Goal: Task Accomplishment & Management: Use online tool/utility

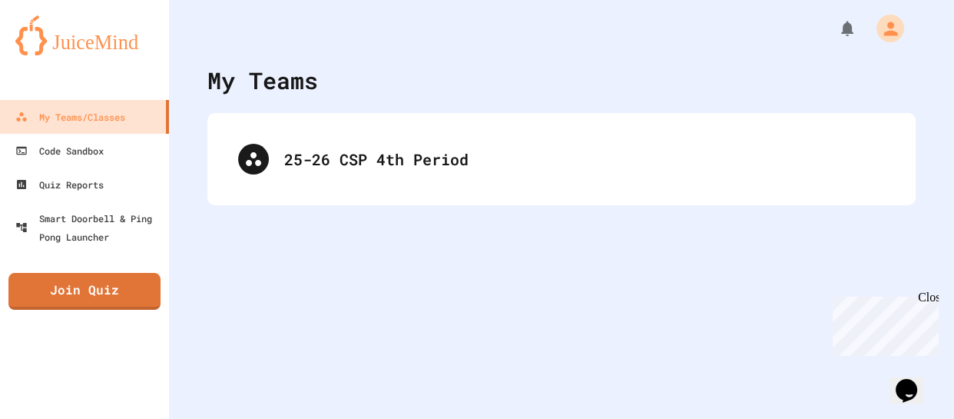
click at [932, 303] on div "Close" at bounding box center [927, 299] width 19 height 19
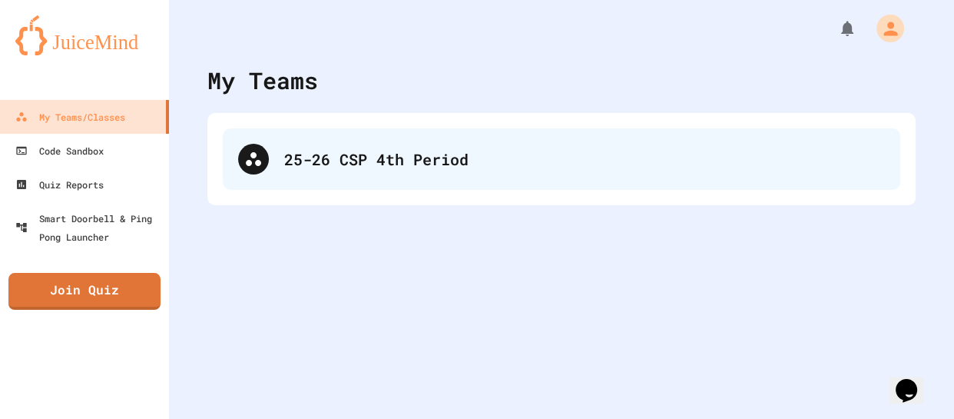
click at [681, 153] on div "25-26 CSP 4th Period" at bounding box center [584, 159] width 601 height 23
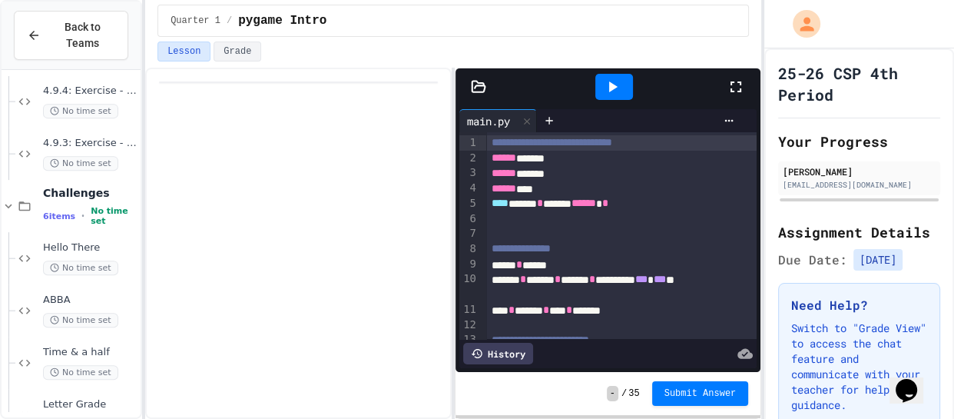
scroll to position [632, 0]
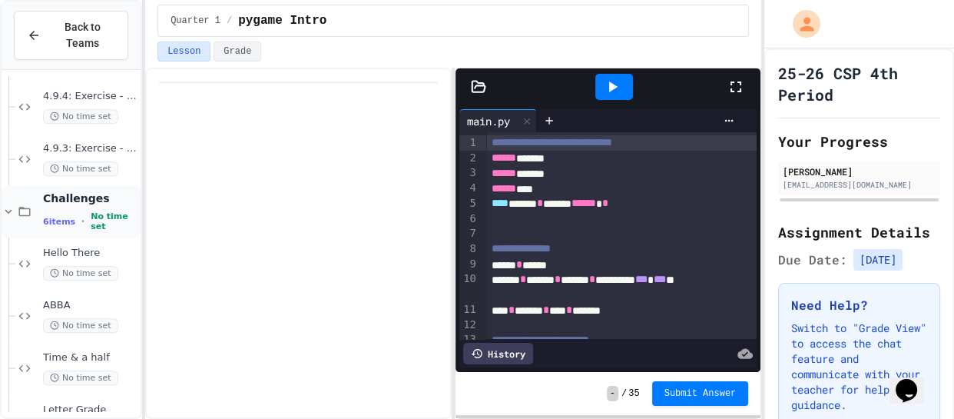
click at [2, 211] on icon at bounding box center [9, 211] width 14 height 14
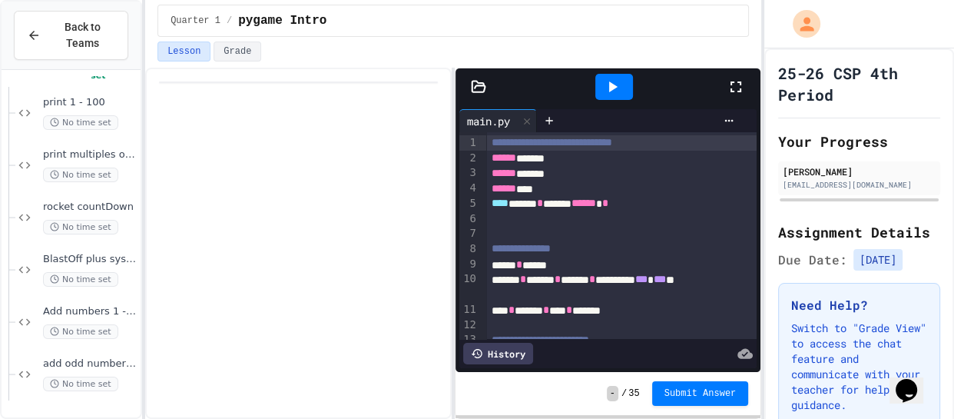
scroll to position [0, 0]
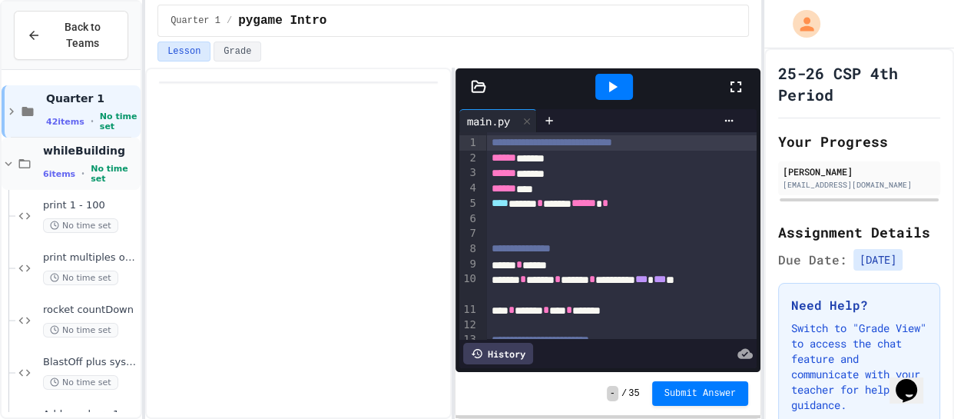
click at [7, 161] on icon at bounding box center [9, 164] width 14 height 14
click at [8, 216] on icon at bounding box center [8, 216] width 7 height 5
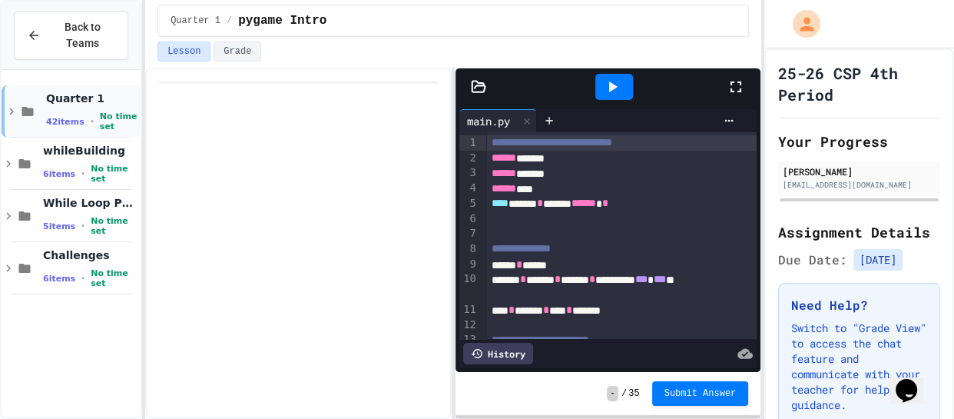
click at [14, 107] on icon at bounding box center [12, 112] width 14 height 14
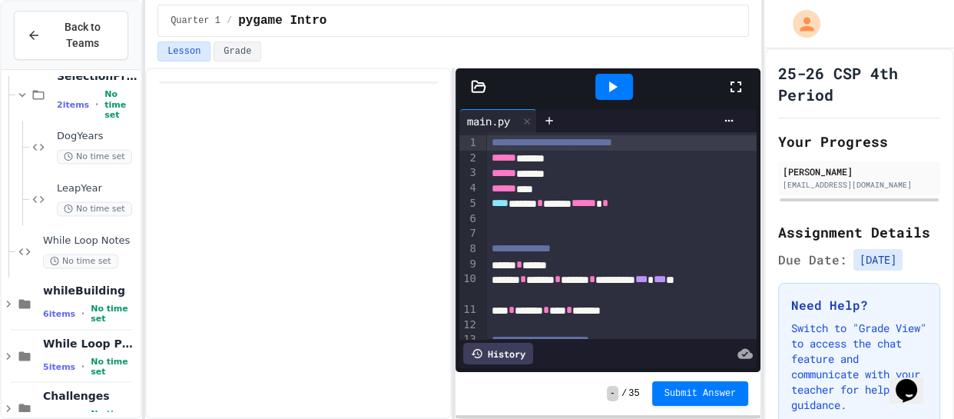
scroll to position [2367, 0]
click at [76, 151] on div "No time set" at bounding box center [97, 158] width 81 height 15
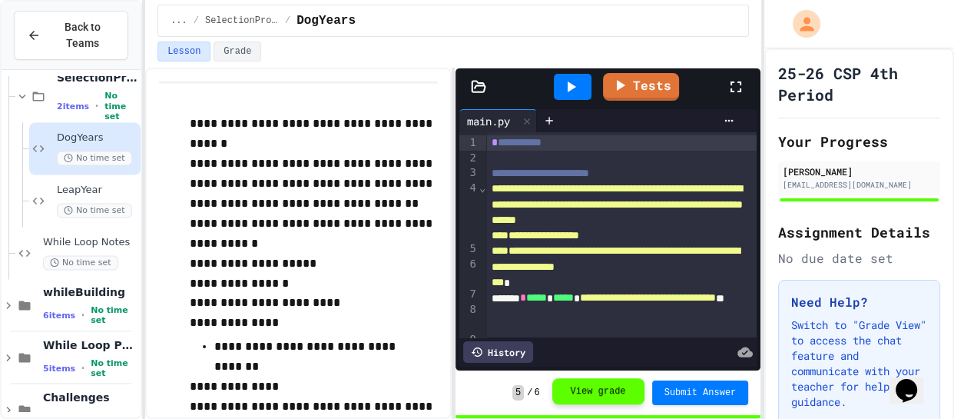
click at [592, 395] on button "View grade" at bounding box center [598, 391] width 92 height 26
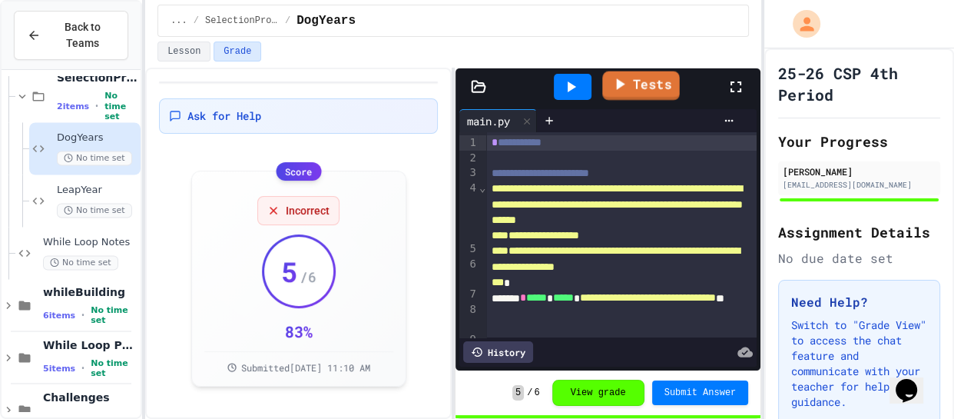
click at [662, 85] on link "Tests" at bounding box center [641, 85] width 78 height 29
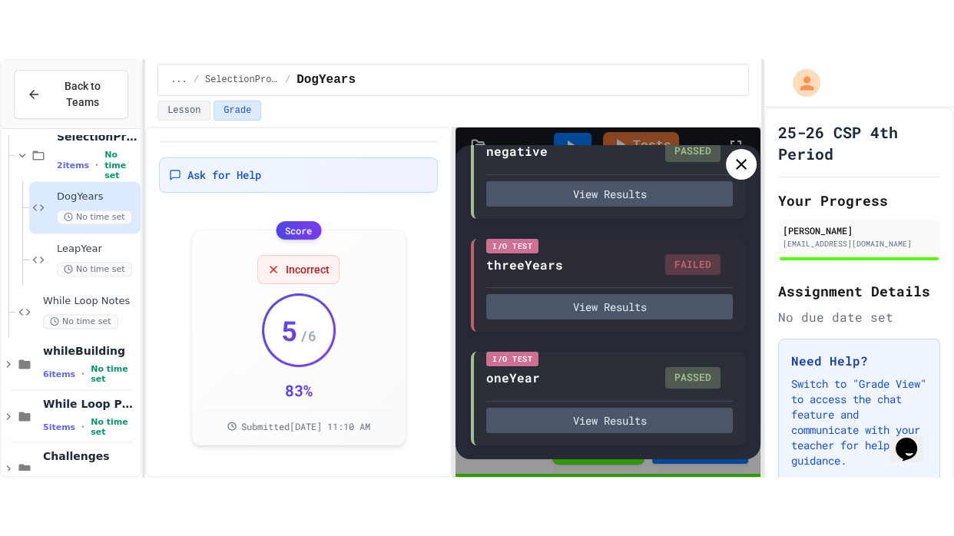
scroll to position [307, 0]
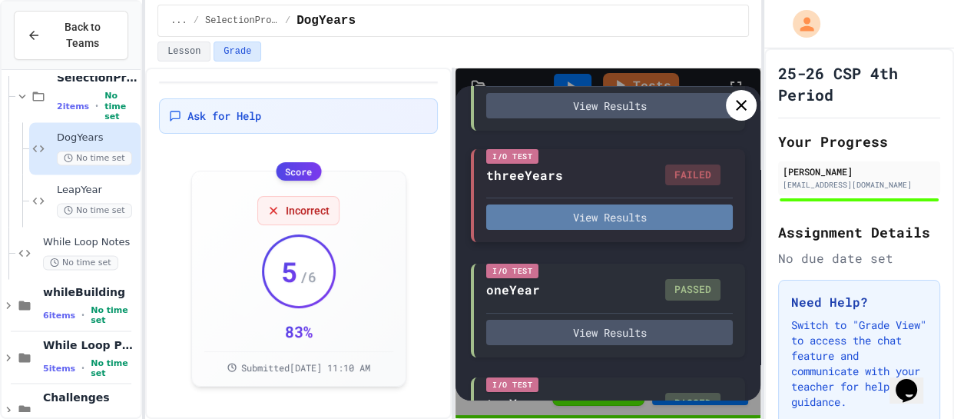
click at [629, 219] on button "View Results" at bounding box center [609, 216] width 247 height 25
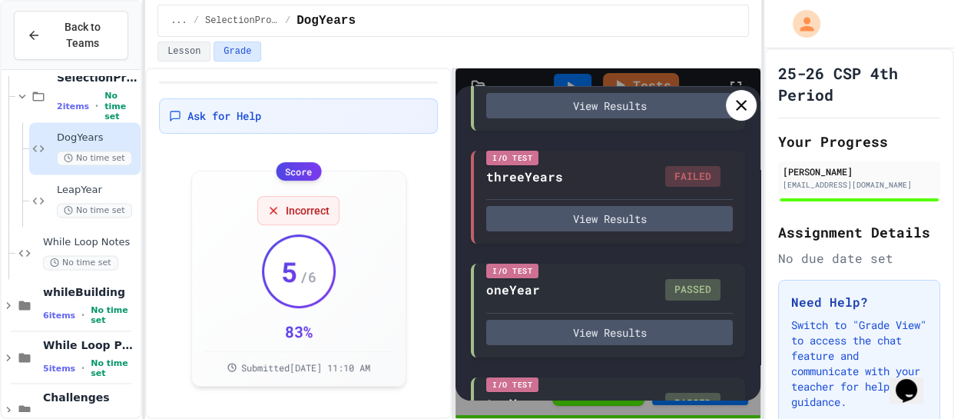
click at [745, 102] on icon at bounding box center [741, 105] width 18 height 18
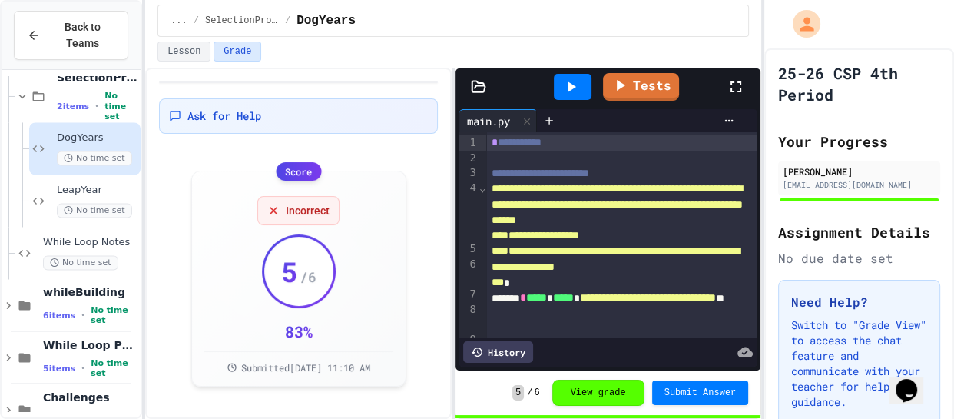
click at [735, 85] on icon at bounding box center [736, 87] width 18 height 18
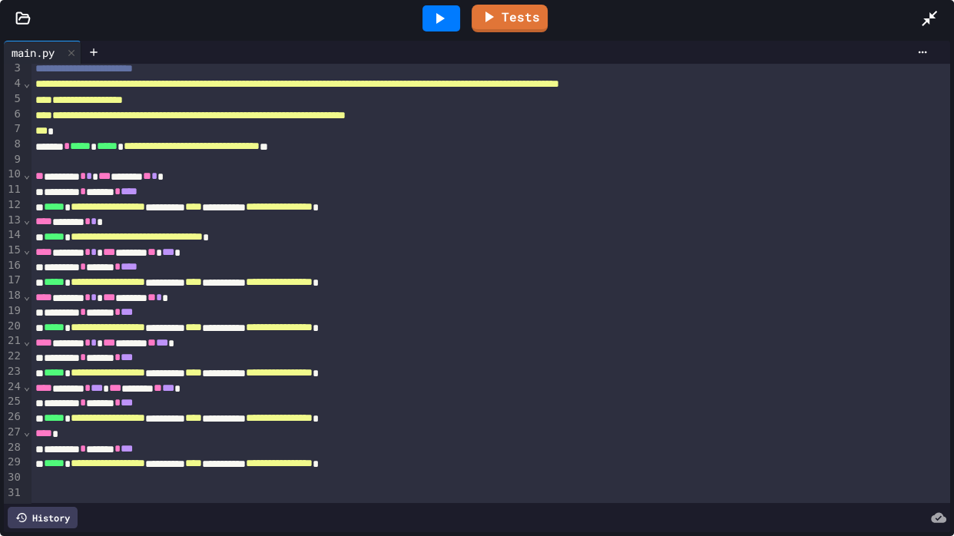
scroll to position [2282, 0]
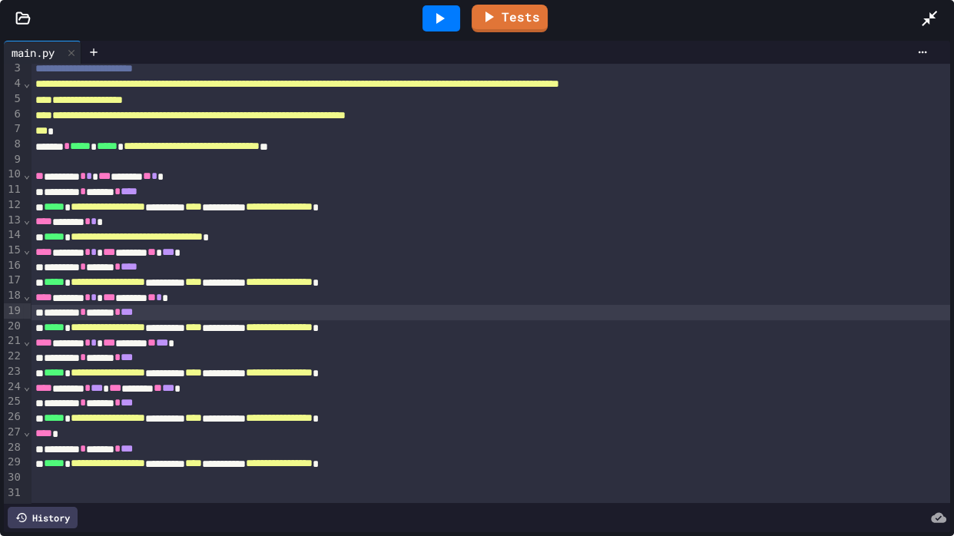
click at [265, 314] on div "********* * ******* * ***" at bounding box center [491, 312] width 920 height 15
click at [447, 21] on icon at bounding box center [439, 18] width 18 height 18
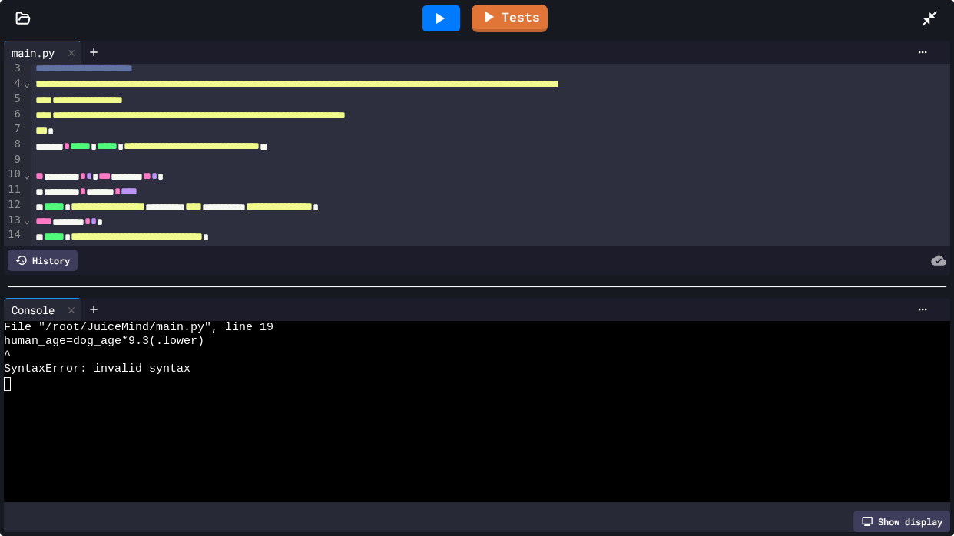
click at [444, 22] on icon at bounding box center [439, 18] width 18 height 18
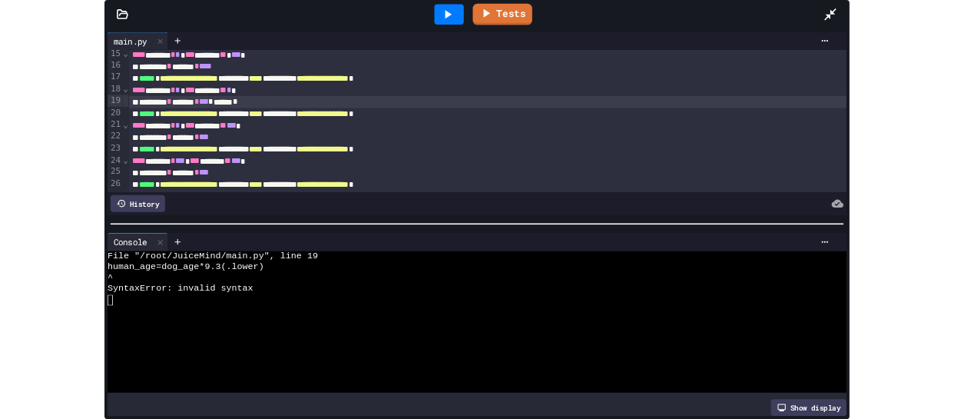
scroll to position [220, 0]
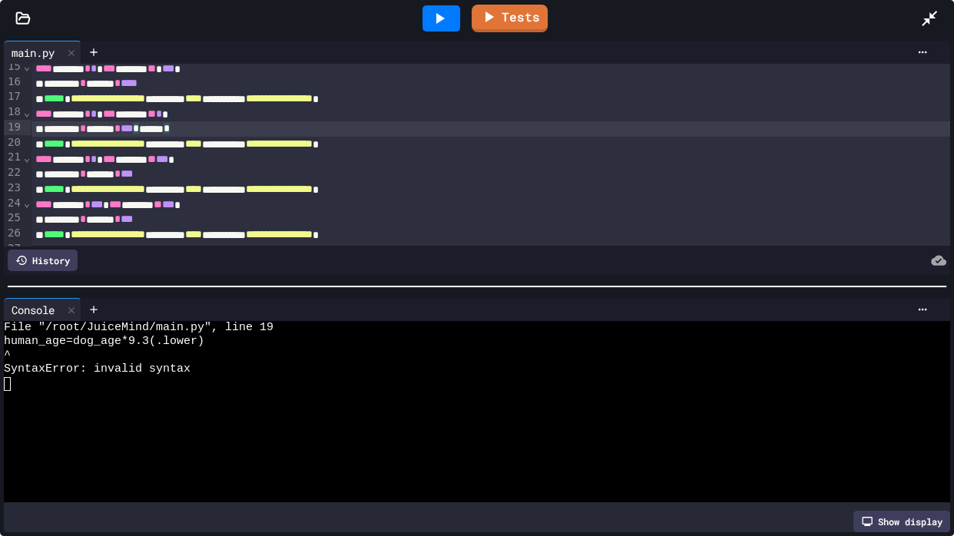
click at [328, 128] on div "********* * ******* * *** * ****** *" at bounding box center [491, 128] width 920 height 15
click at [442, 2] on div at bounding box center [441, 18] width 53 height 41
click at [440, 12] on icon at bounding box center [439, 18] width 18 height 18
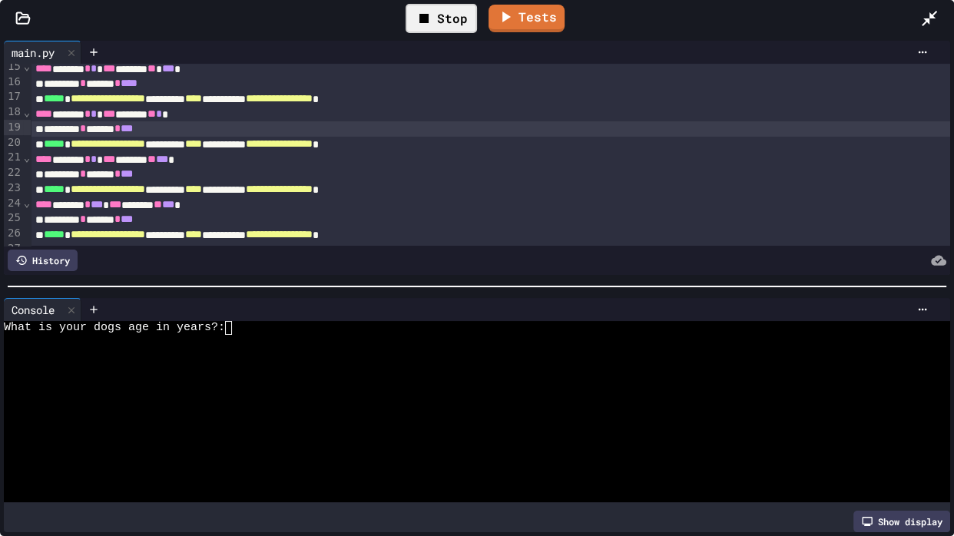
click at [329, 363] on div at bounding box center [468, 370] width 929 height 14
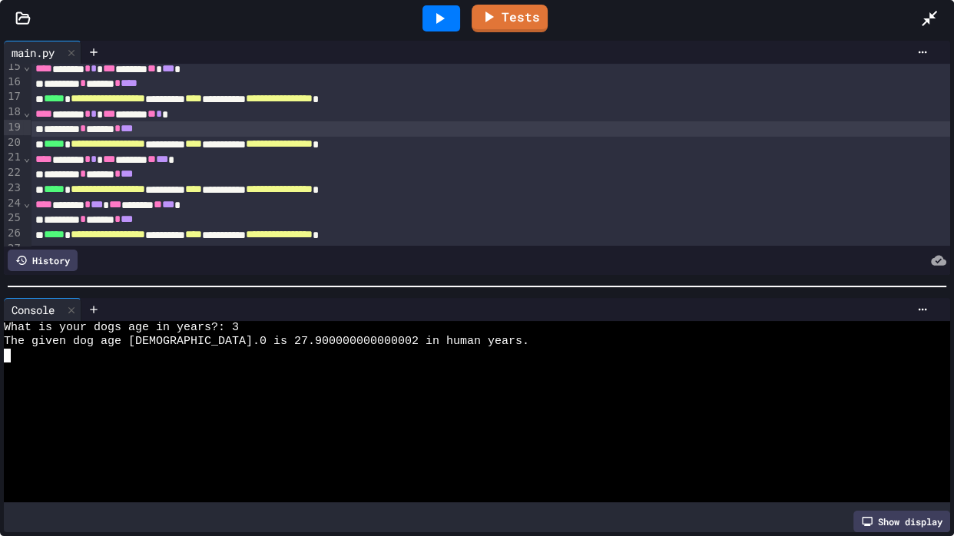
click at [264, 129] on div "********* * ******* * ***" at bounding box center [491, 128] width 920 height 15
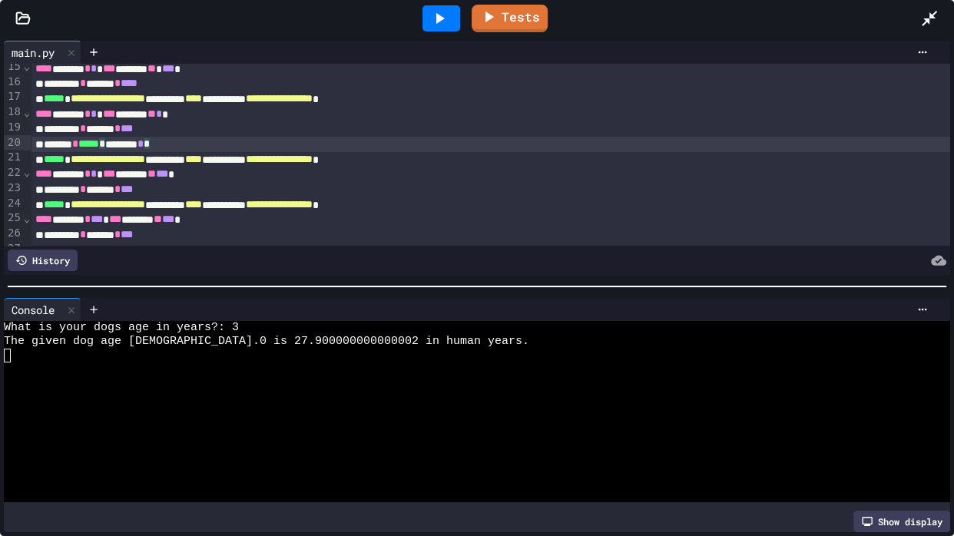
click at [443, 12] on icon at bounding box center [439, 18] width 18 height 18
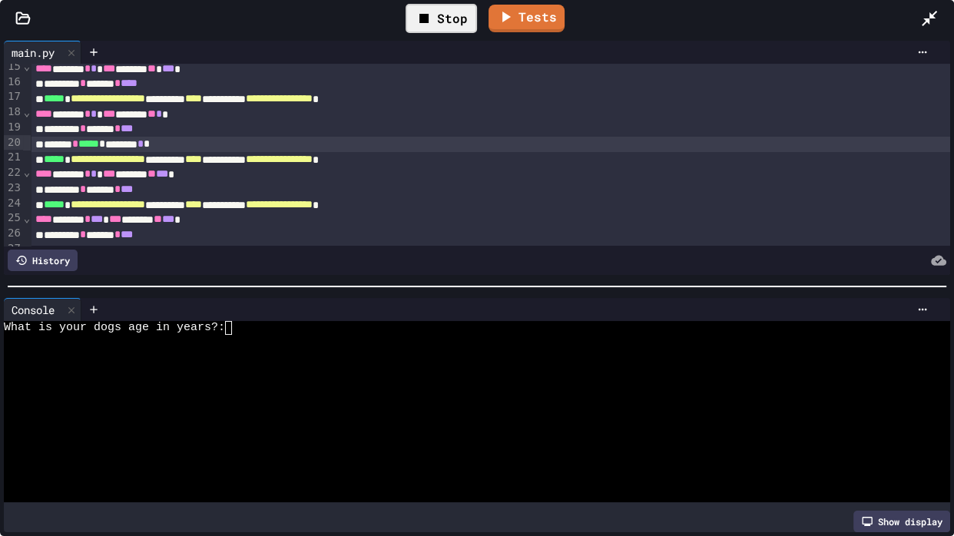
click at [326, 356] on div at bounding box center [468, 356] width 929 height 14
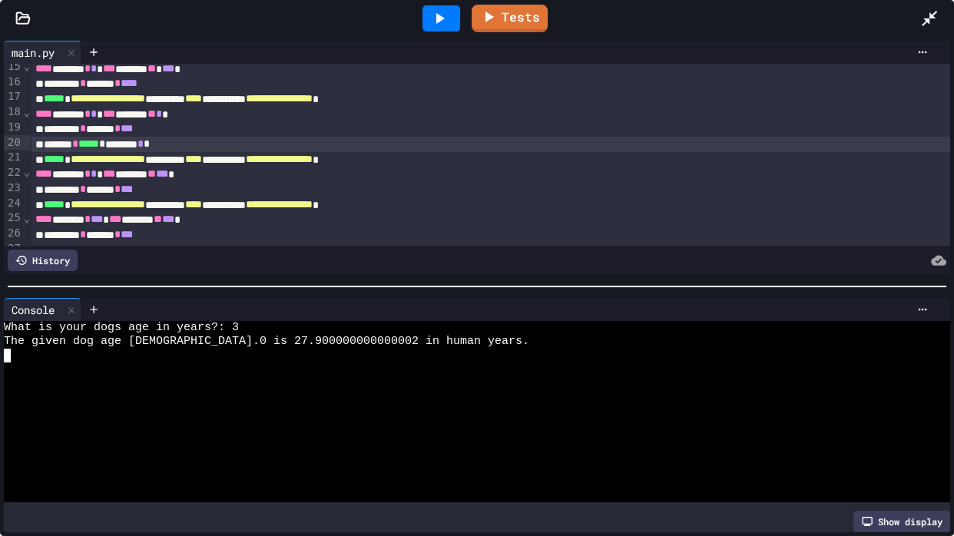
click at [144, 141] on span "*" at bounding box center [141, 143] width 6 height 11
click at [130, 141] on div "******* * ***** * ******** * *" at bounding box center [491, 144] width 920 height 15
click at [82, 146] on div "******* * ***** * ******** * *" at bounding box center [491, 144] width 920 height 15
click at [82, 146] on div "******* * ***** ********* * *" at bounding box center [491, 144] width 920 height 15
click at [168, 142] on div "********* * ***** ********* * *" at bounding box center [491, 144] width 920 height 15
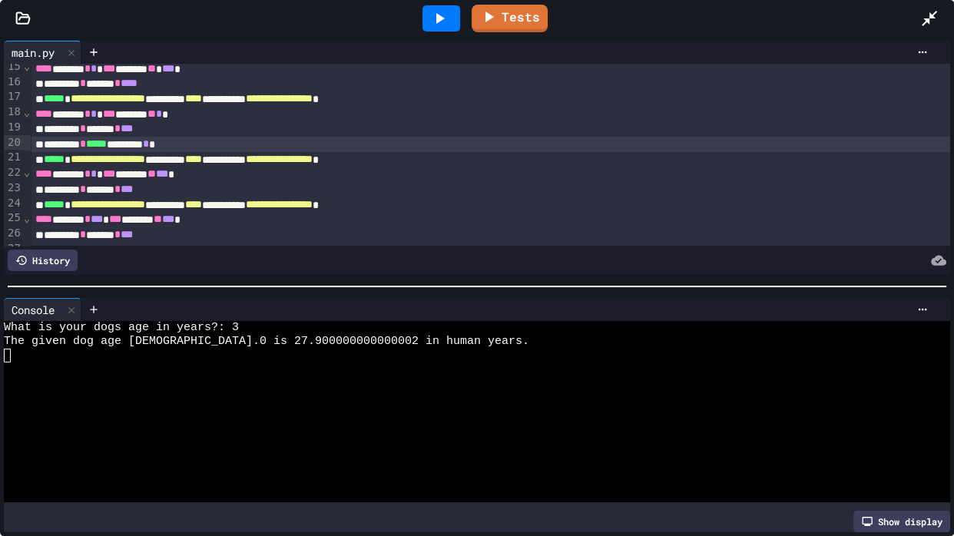
click at [168, 142] on div "********* * ***** ********* * *" at bounding box center [491, 144] width 920 height 15
click at [430, 36] on div at bounding box center [441, 18] width 53 height 41
click at [434, 22] on icon at bounding box center [439, 18] width 18 height 18
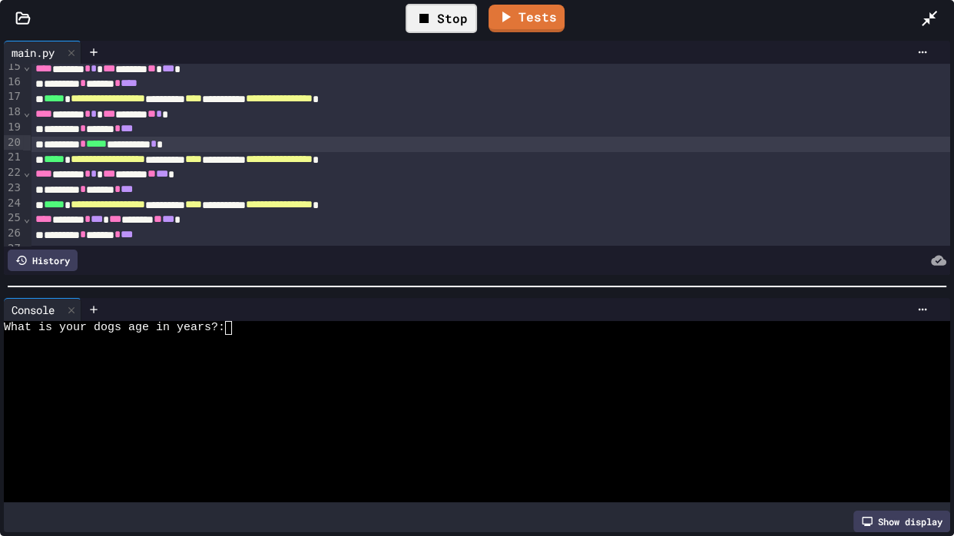
click at [289, 351] on div at bounding box center [468, 356] width 929 height 14
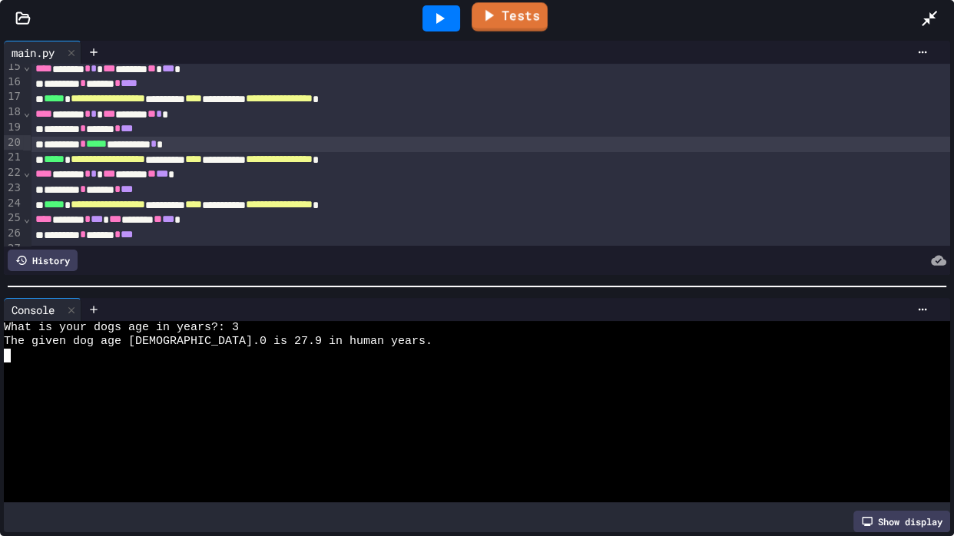
click at [523, 20] on link "Tests" at bounding box center [510, 16] width 76 height 29
click at [924, 14] on icon at bounding box center [930, 18] width 18 height 18
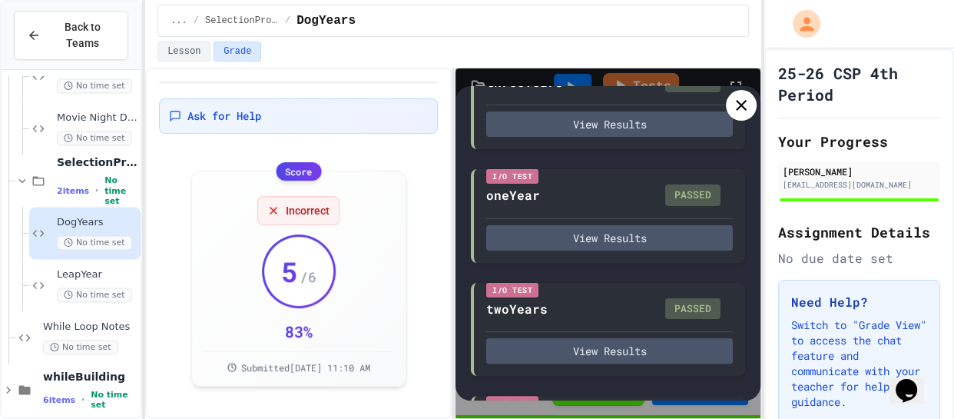
scroll to position [501, 0]
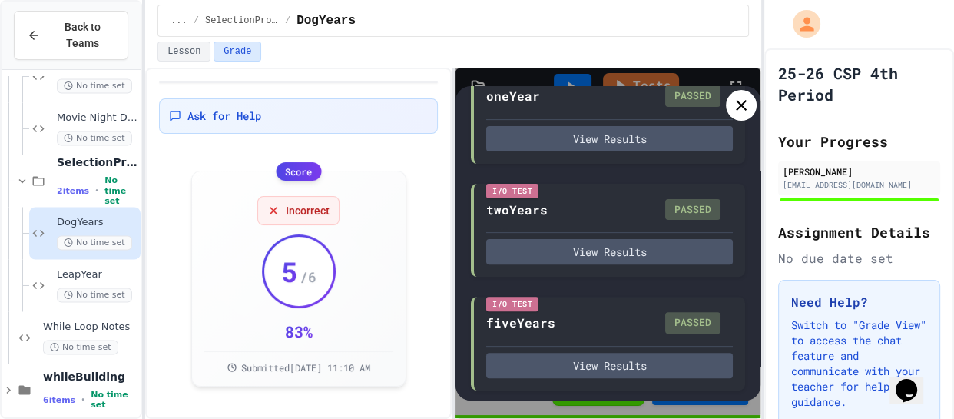
click at [751, 102] on div at bounding box center [741, 105] width 31 height 31
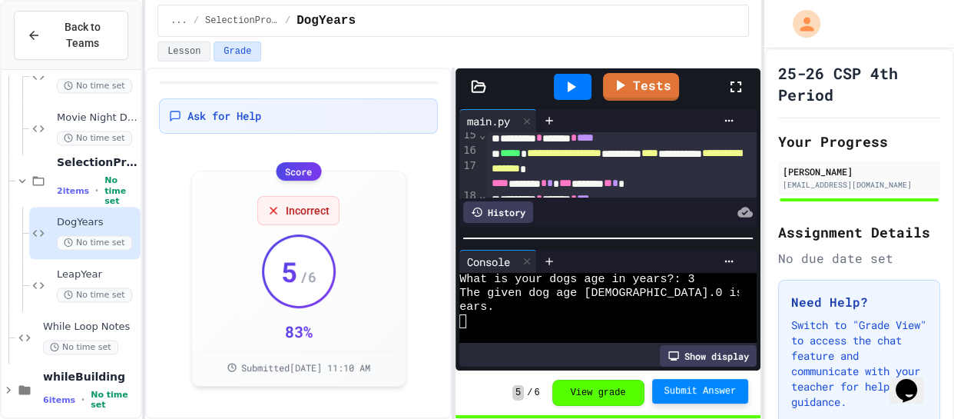
click at [673, 387] on span "Submit Answer" at bounding box center [701, 391] width 72 height 12
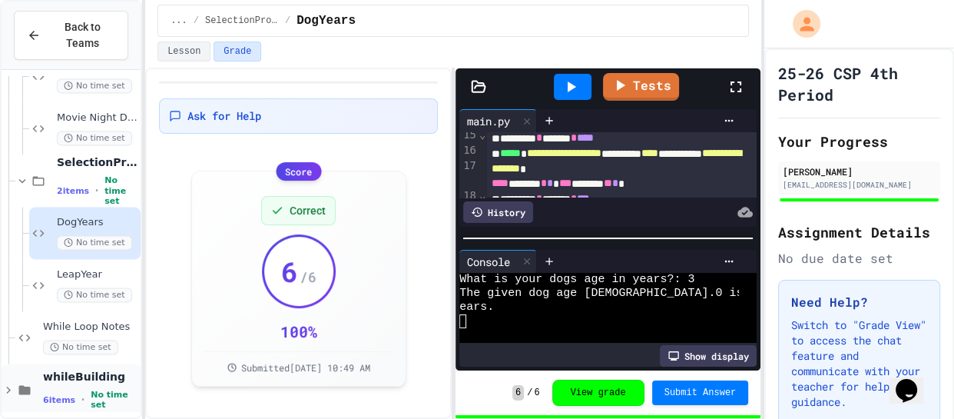
click at [61, 375] on span "whileBuilding" at bounding box center [90, 377] width 95 height 14
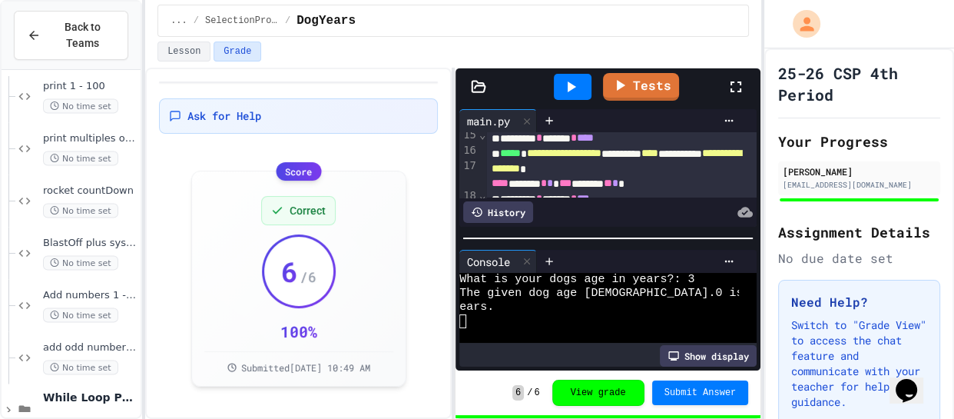
scroll to position [2620, 0]
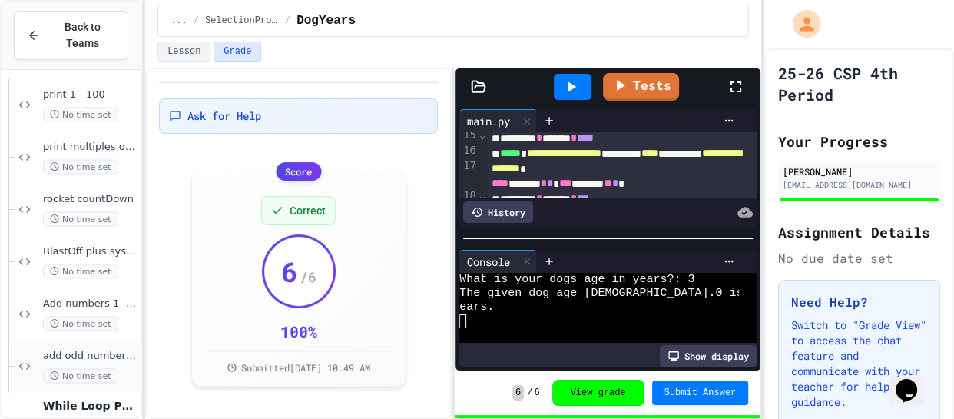
click at [65, 349] on span "add odd numbers 1-1000" at bounding box center [90, 355] width 95 height 13
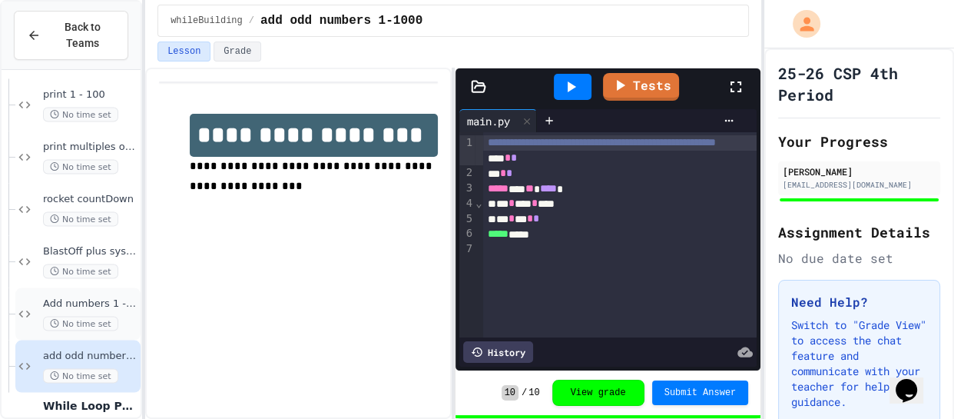
click at [64, 317] on span "No time set" at bounding box center [80, 323] width 75 height 15
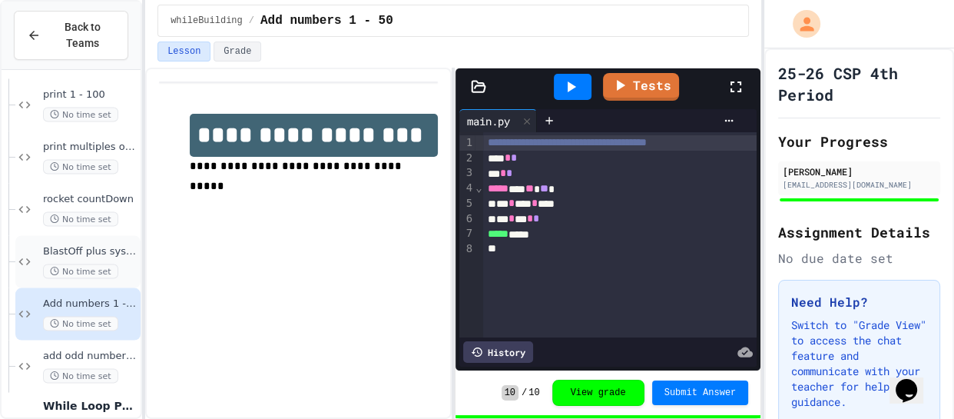
click at [61, 247] on span "BlastOff plus system check" at bounding box center [90, 250] width 95 height 13
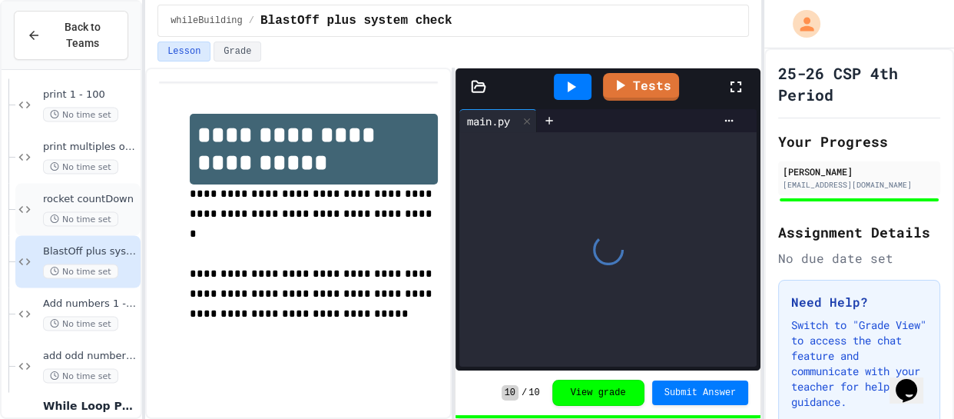
click at [87, 192] on span "rocket countDown" at bounding box center [90, 198] width 95 height 13
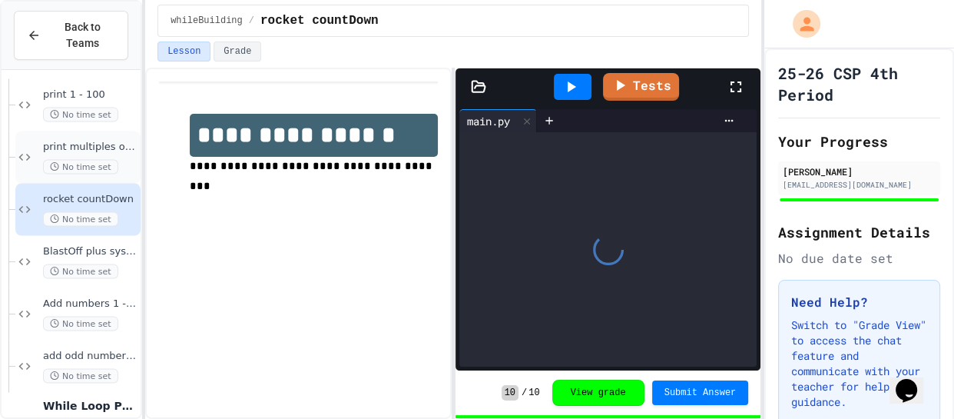
click at [108, 146] on span "print multiples of 5, 1-100" at bounding box center [90, 146] width 95 height 13
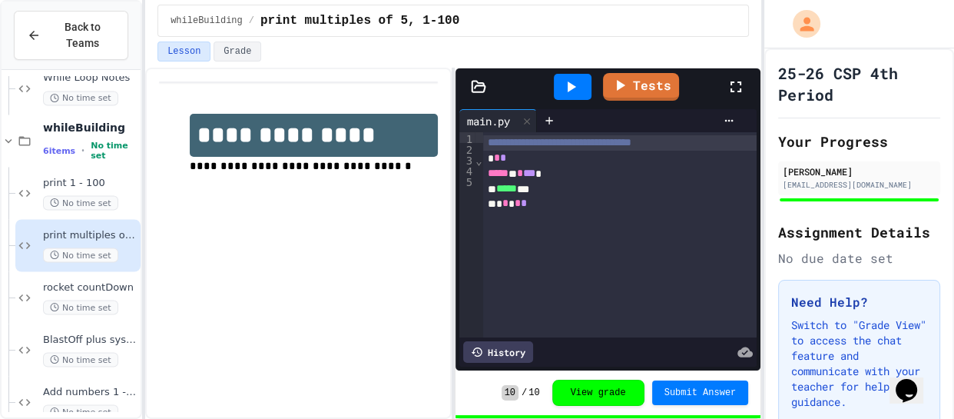
scroll to position [2534, 0]
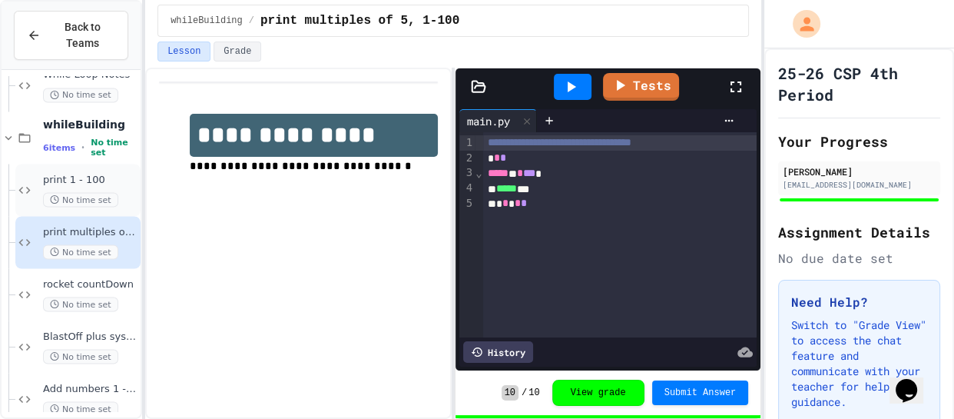
click at [97, 174] on span "print 1 - 100" at bounding box center [90, 179] width 95 height 13
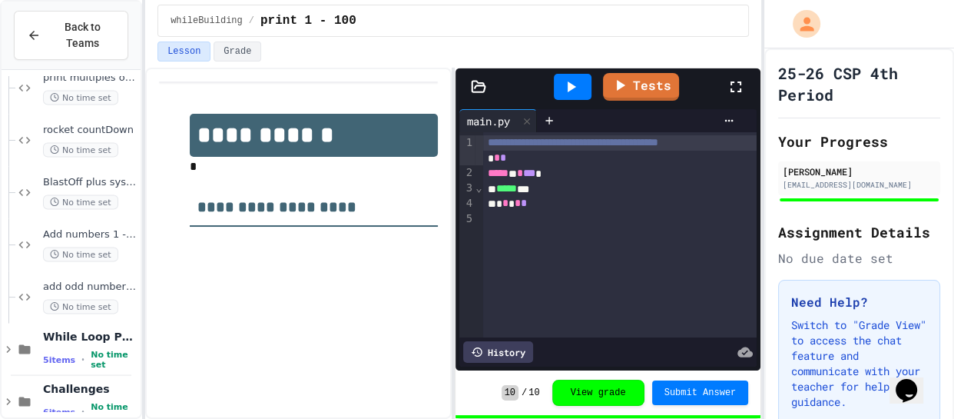
scroll to position [2713, 0]
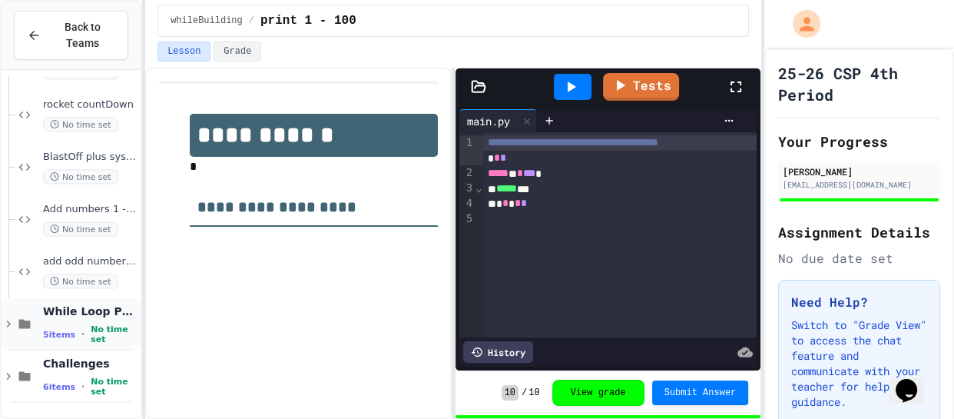
click at [8, 329] on icon at bounding box center [9, 324] width 14 height 14
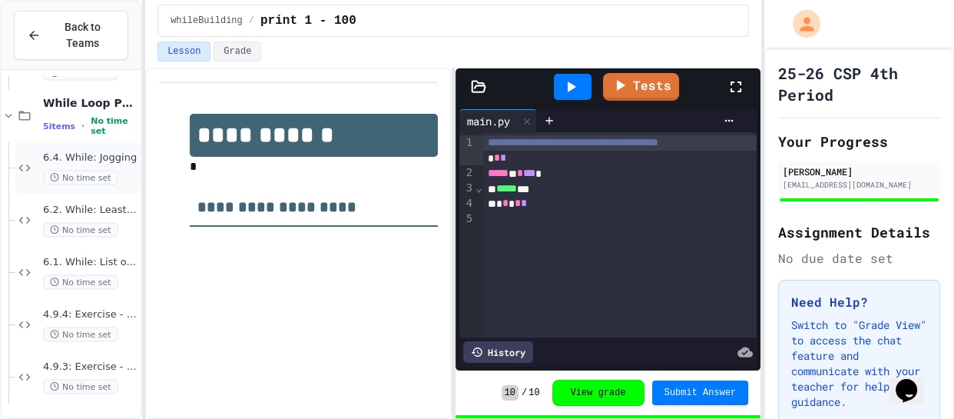
scroll to position [2922, 0]
click at [61, 360] on span "4.9.3: Exercise - Target Sum" at bounding box center [90, 366] width 95 height 13
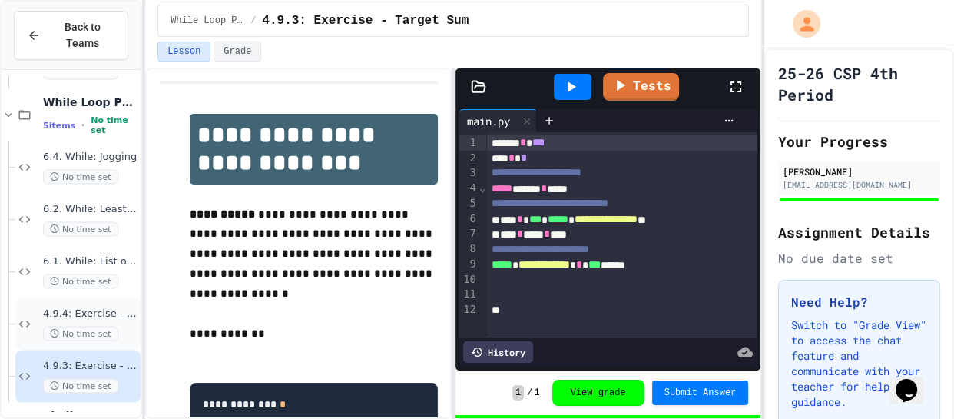
click at [68, 317] on span "4.9.4: Exercise - Higher or Lower I" at bounding box center [90, 313] width 95 height 13
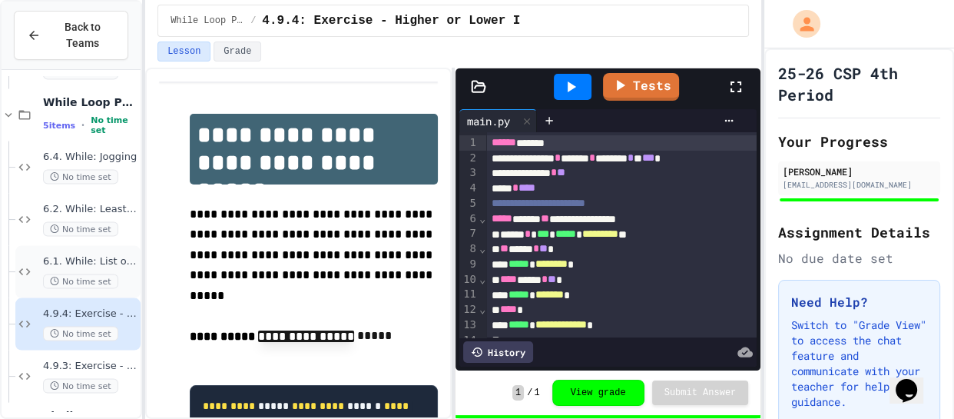
click at [52, 255] on span "6.1. While: List of squares" at bounding box center [90, 261] width 95 height 13
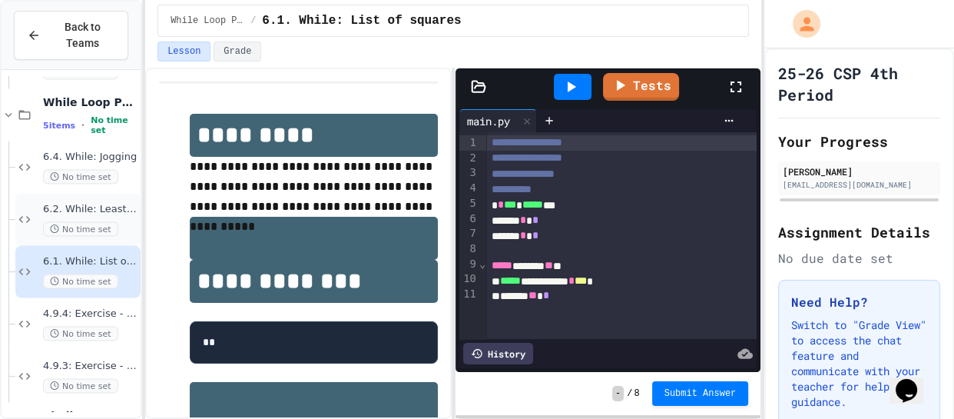
click at [72, 205] on span "6.2. While: Least divisor" at bounding box center [90, 209] width 95 height 13
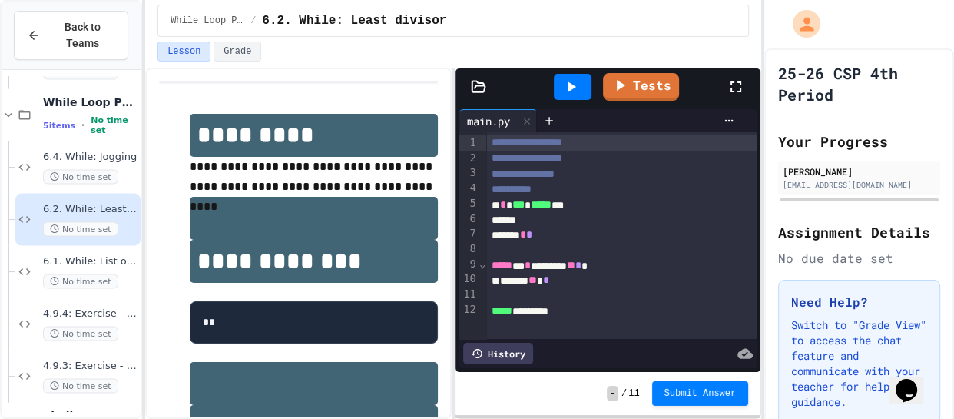
click at [717, 405] on button "Submit Answer" at bounding box center [700, 393] width 97 height 25
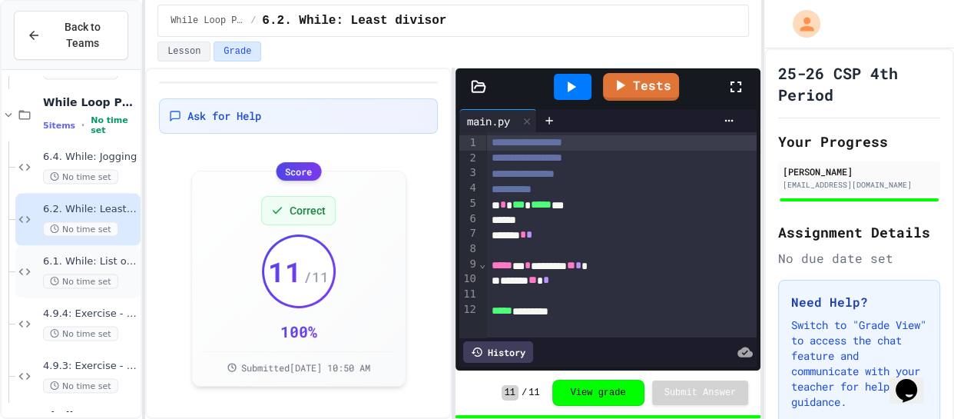
click at [112, 257] on span "6.1. While: List of squares" at bounding box center [90, 261] width 95 height 13
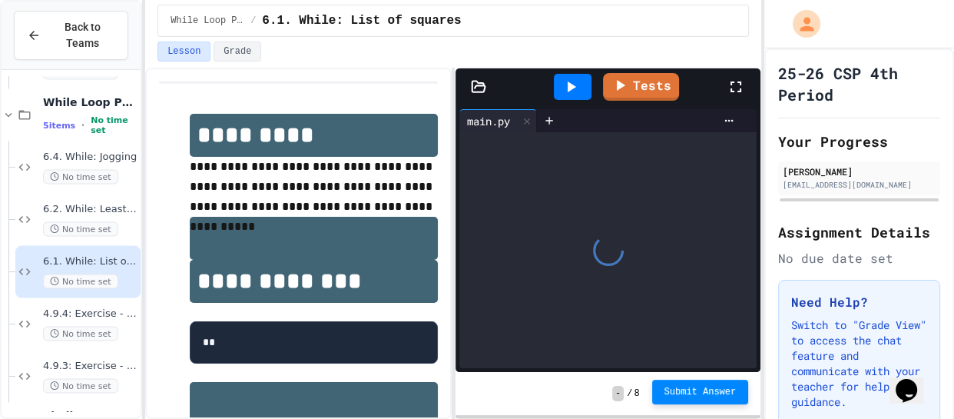
click at [676, 388] on span "Submit Answer" at bounding box center [701, 392] width 72 height 12
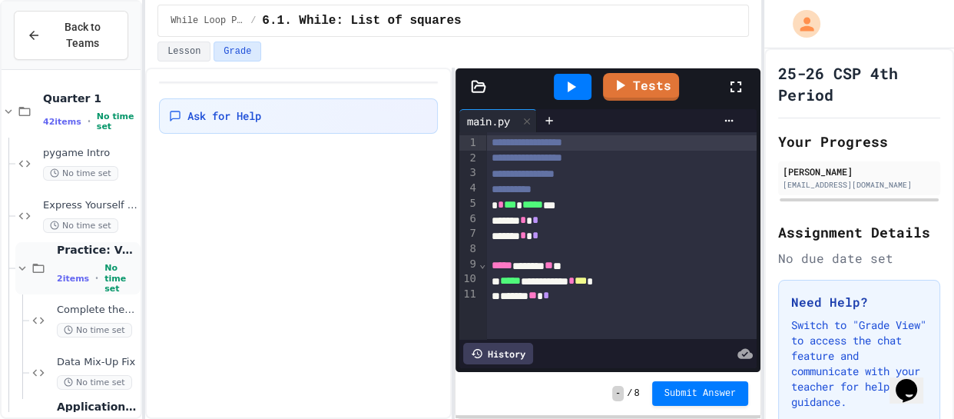
scroll to position [2975, 0]
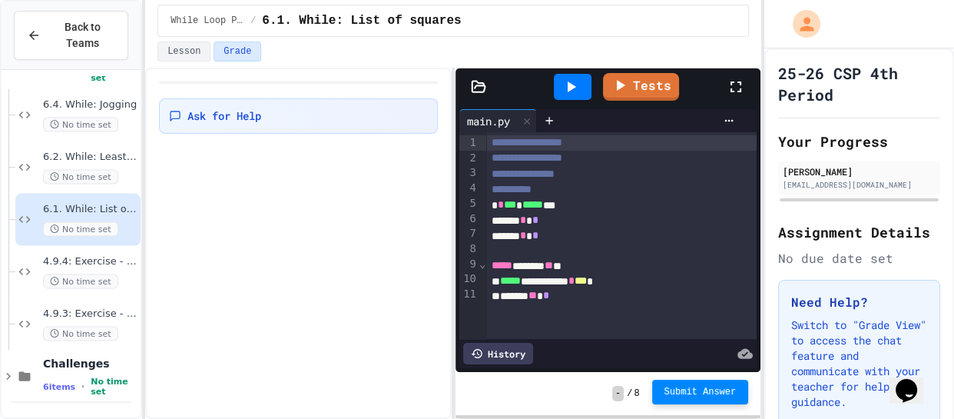
click at [722, 400] on button "Submit Answer" at bounding box center [700, 392] width 97 height 25
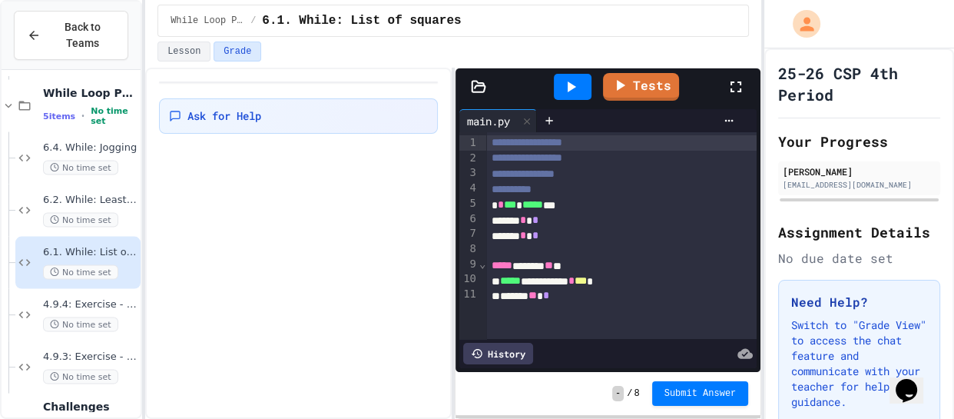
scroll to position [2931, 0]
click at [105, 154] on div "6.4. While: Jogging No time set" at bounding box center [90, 159] width 95 height 34
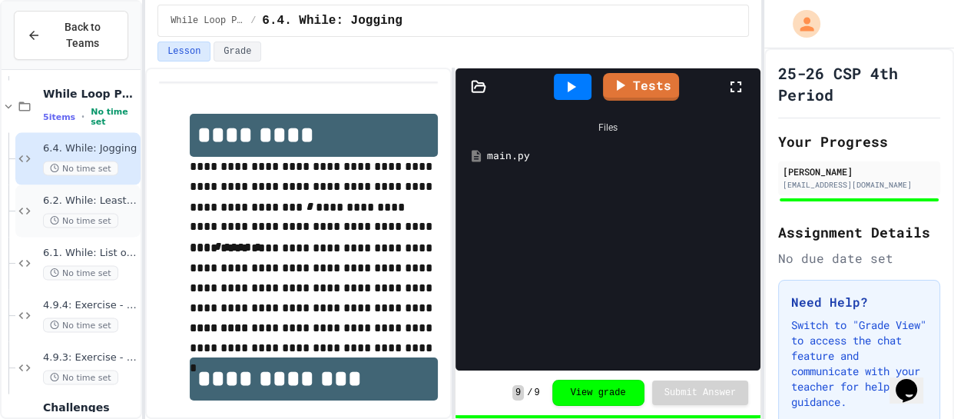
click at [107, 201] on span "6.2. While: Least divisor" at bounding box center [90, 200] width 95 height 13
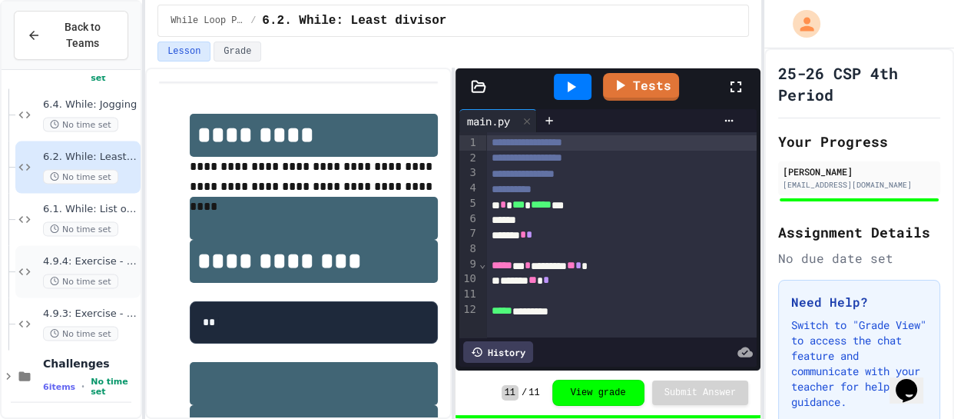
click at [103, 260] on span "4.9.4: Exercise - Higher or Lower I" at bounding box center [90, 261] width 95 height 13
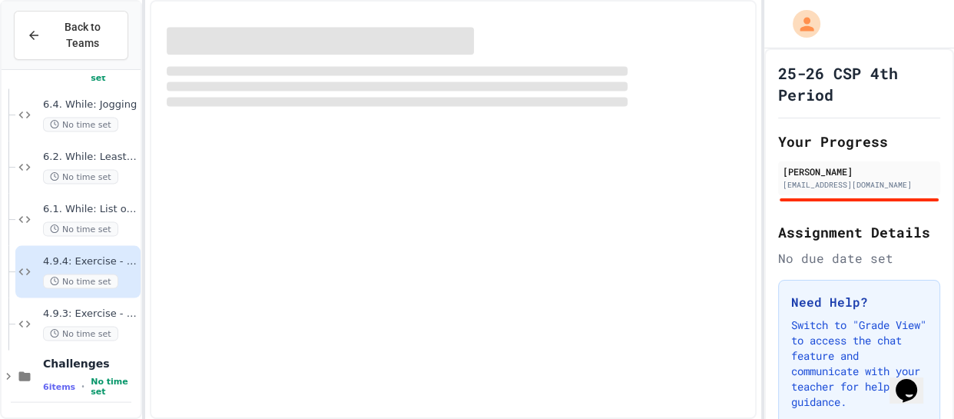
scroll to position [2957, 0]
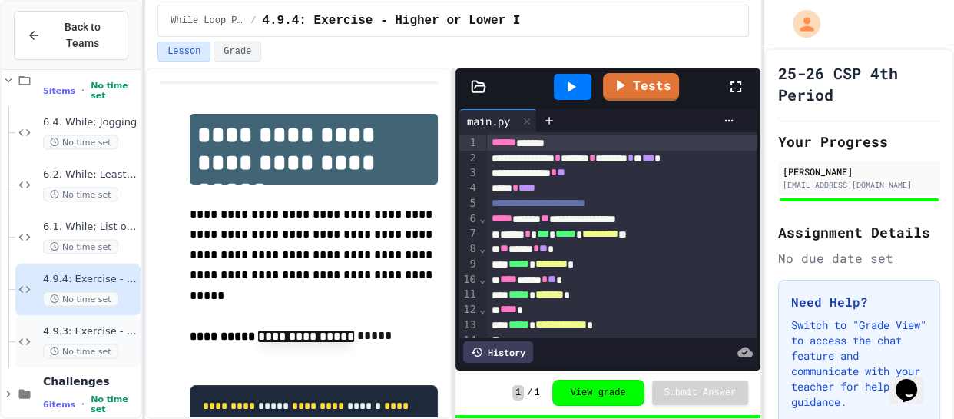
click at [100, 330] on span "4.9.3: Exercise - Target Sum" at bounding box center [90, 331] width 95 height 13
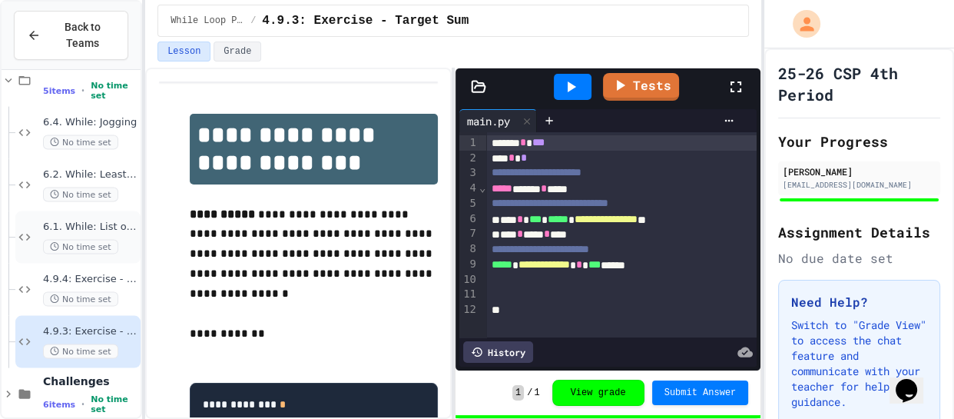
click at [81, 215] on div "6.1. While: List of squares No time set" at bounding box center [77, 237] width 125 height 52
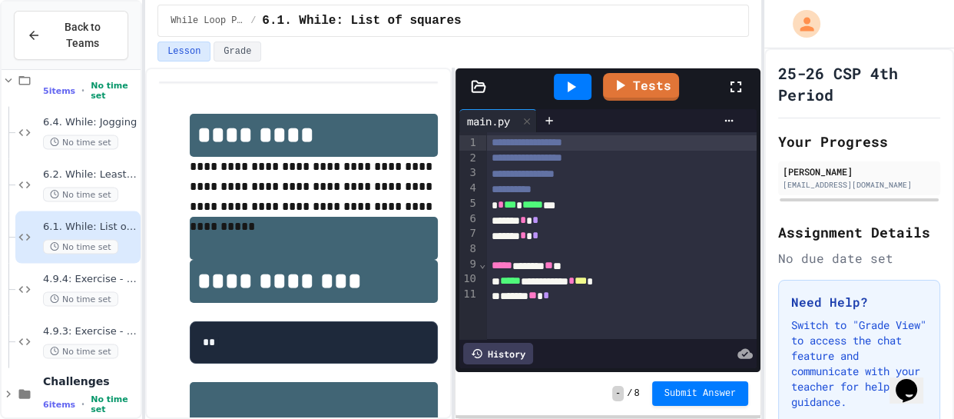
click at [737, 90] on icon at bounding box center [736, 87] width 18 height 18
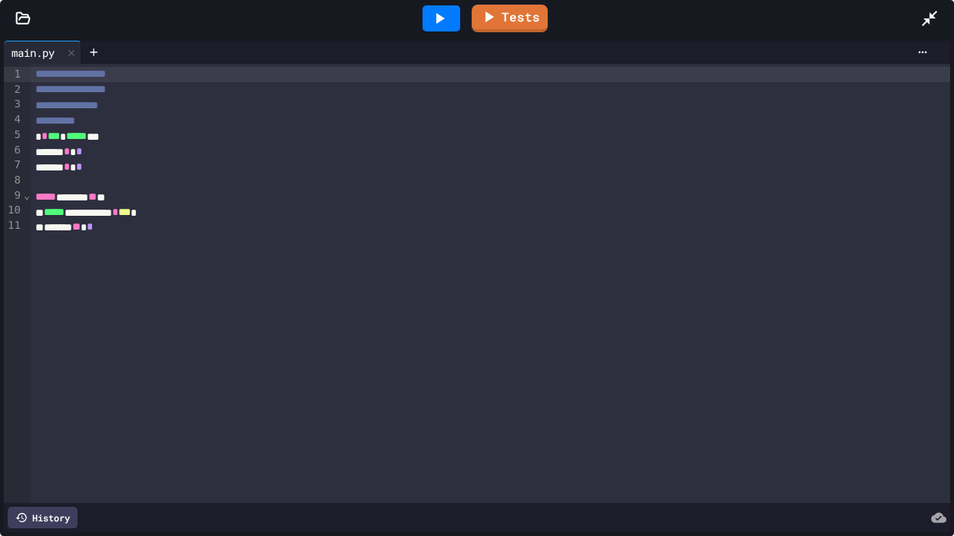
click at [537, 18] on link "Tests" at bounding box center [510, 19] width 76 height 28
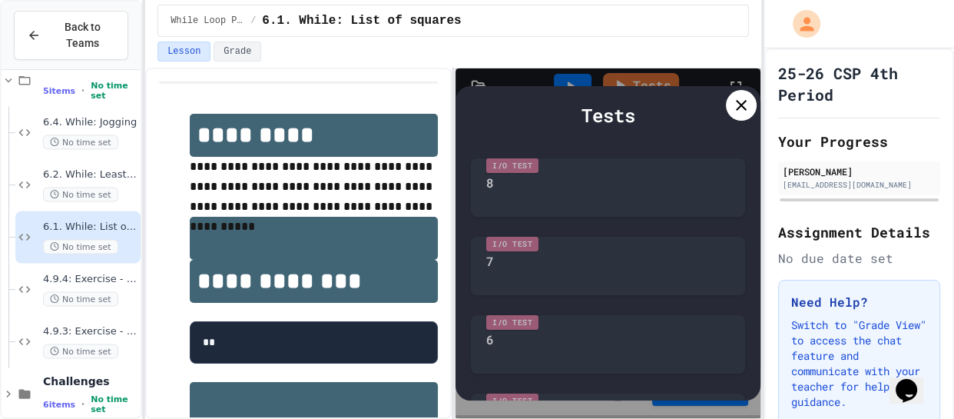
click at [737, 91] on div at bounding box center [741, 105] width 31 height 31
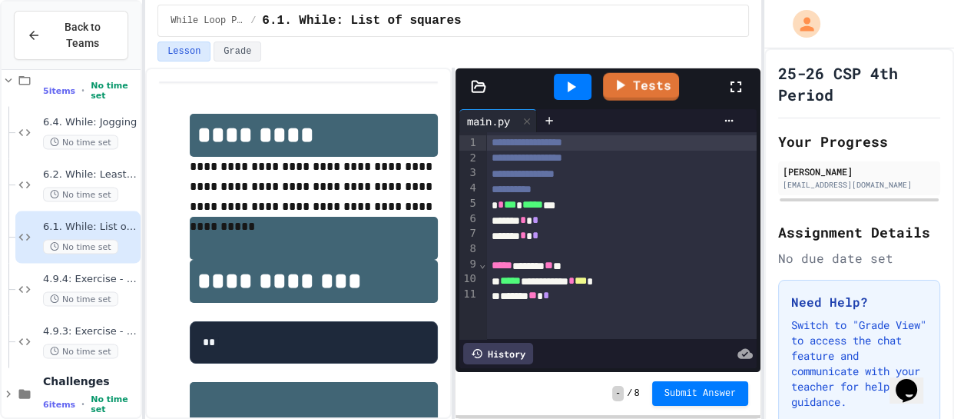
click at [627, 89] on icon at bounding box center [620, 85] width 18 height 18
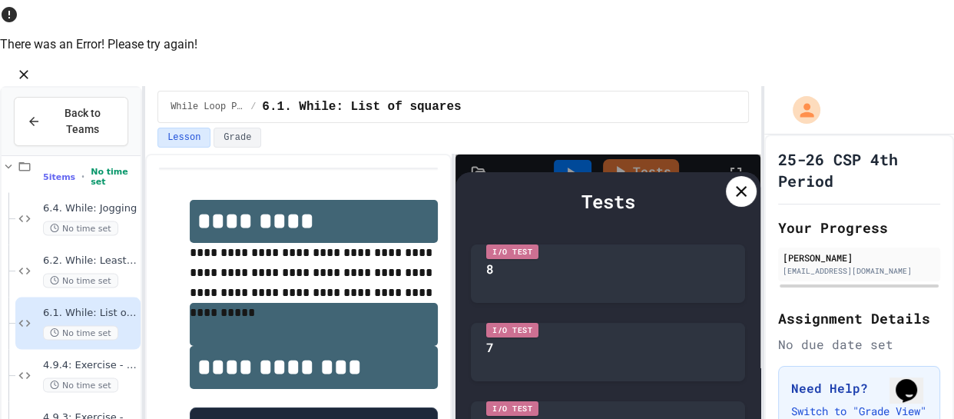
click at [745, 182] on icon at bounding box center [741, 191] width 18 height 18
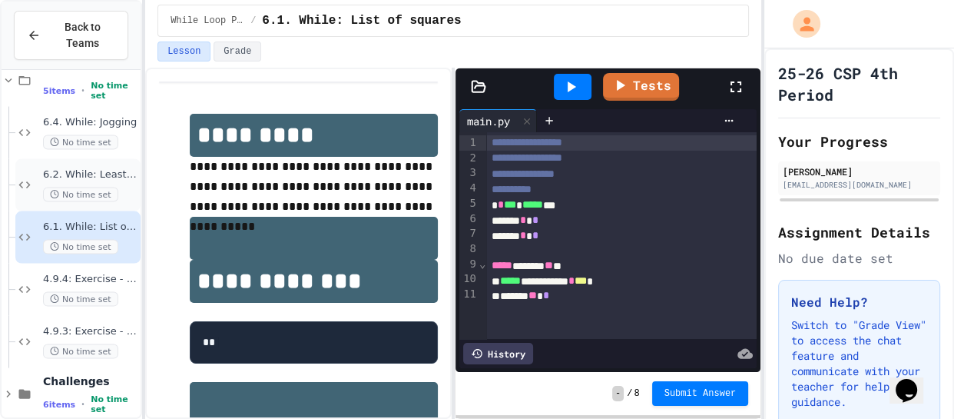
click at [45, 181] on div "6.2. While: Least divisor No time set" at bounding box center [90, 185] width 95 height 34
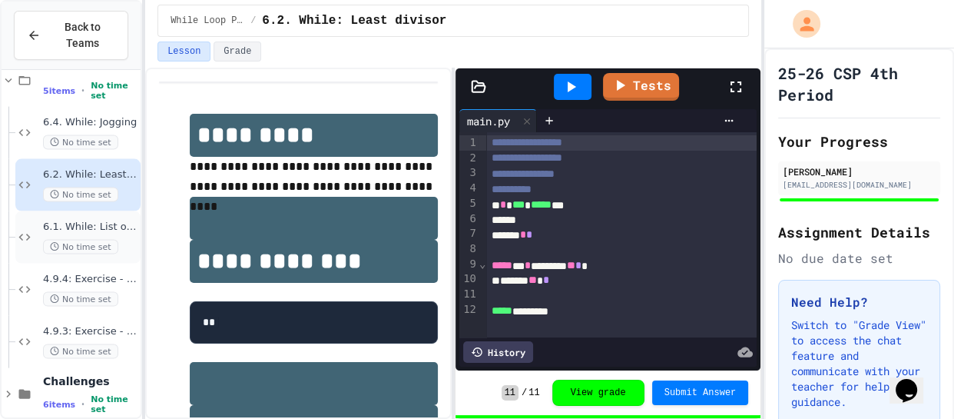
click at [48, 217] on div "6.1. While: List of squares No time set" at bounding box center [77, 237] width 125 height 52
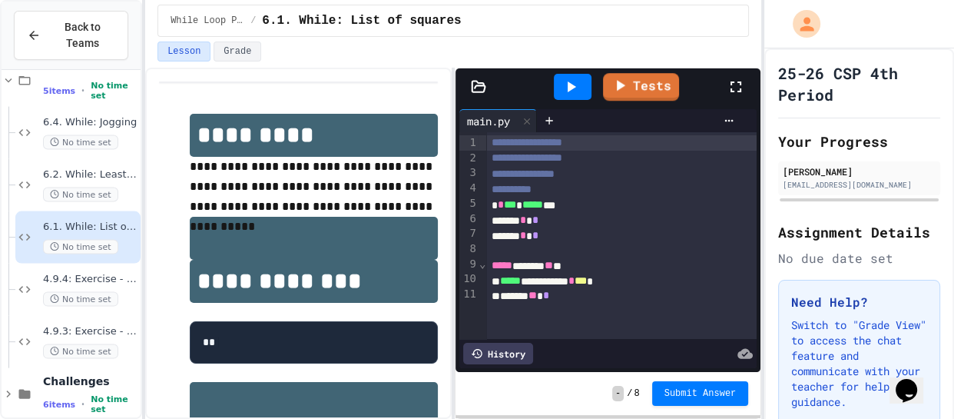
click at [576, 83] on icon at bounding box center [571, 87] width 18 height 18
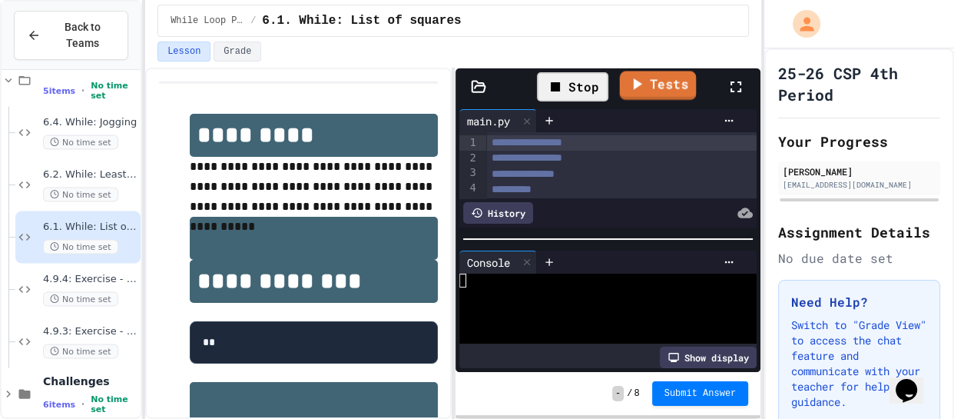
click at [663, 84] on link "Tests" at bounding box center [657, 85] width 77 height 29
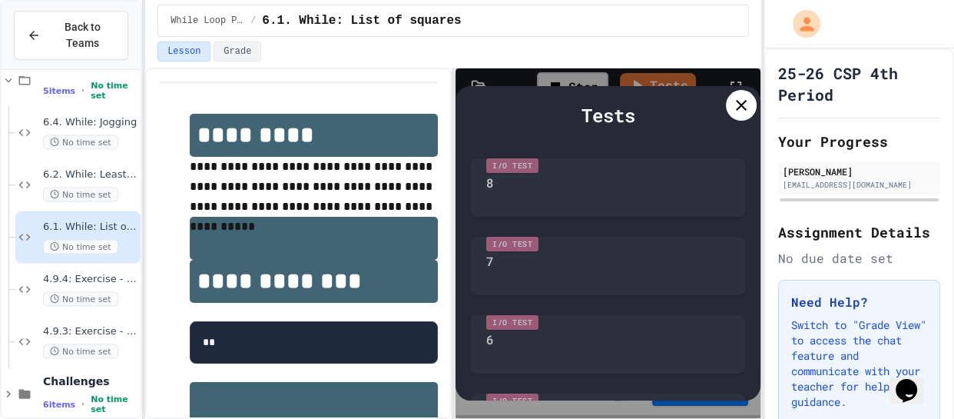
click at [744, 108] on icon at bounding box center [741, 105] width 18 height 18
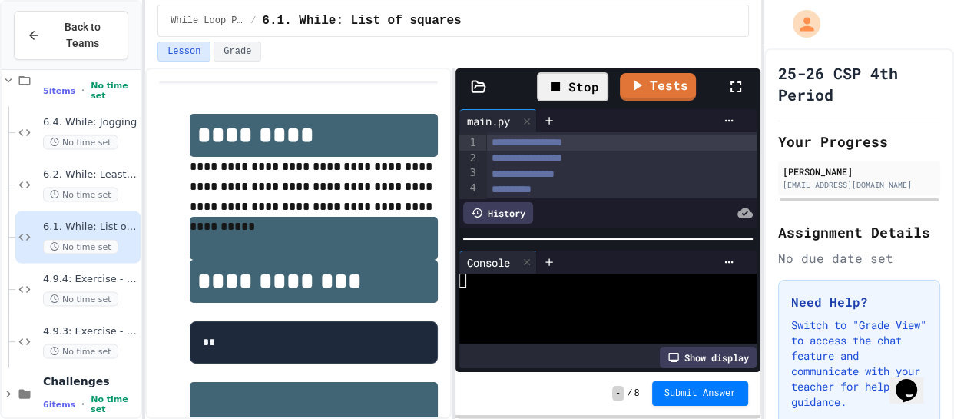
click at [727, 393] on span "Submit Answer" at bounding box center [701, 393] width 72 height 12
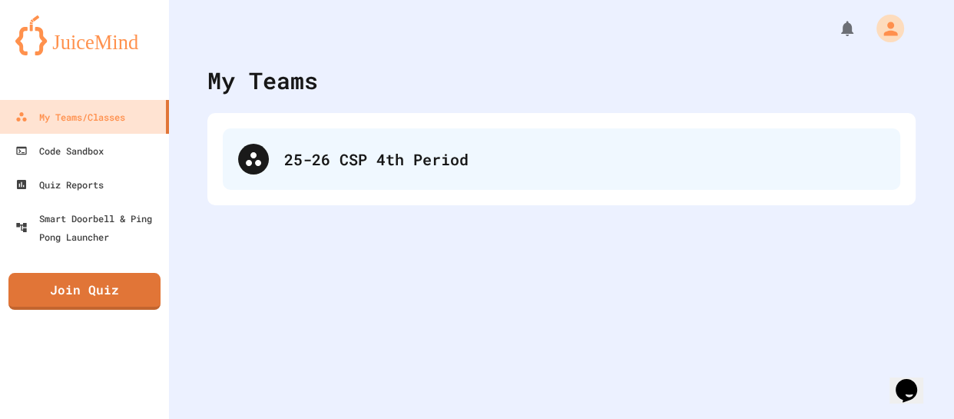
click at [354, 149] on div "25-26 CSP 4th Period" at bounding box center [584, 159] width 601 height 23
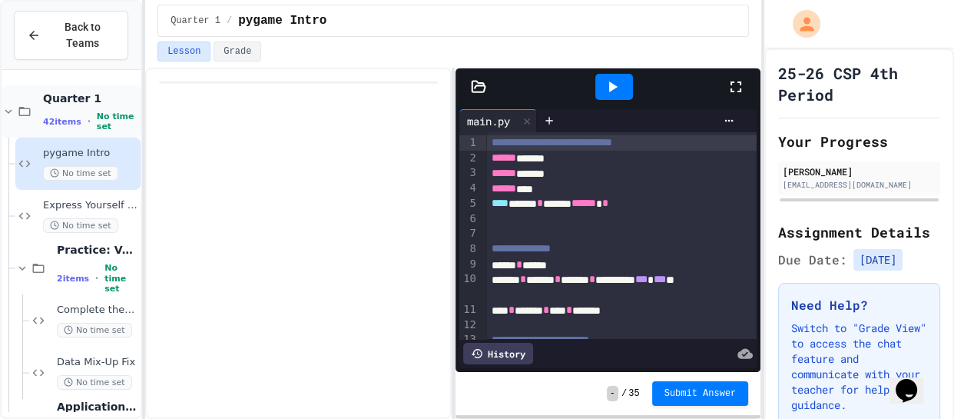
click at [26, 117] on icon at bounding box center [24, 112] width 18 height 14
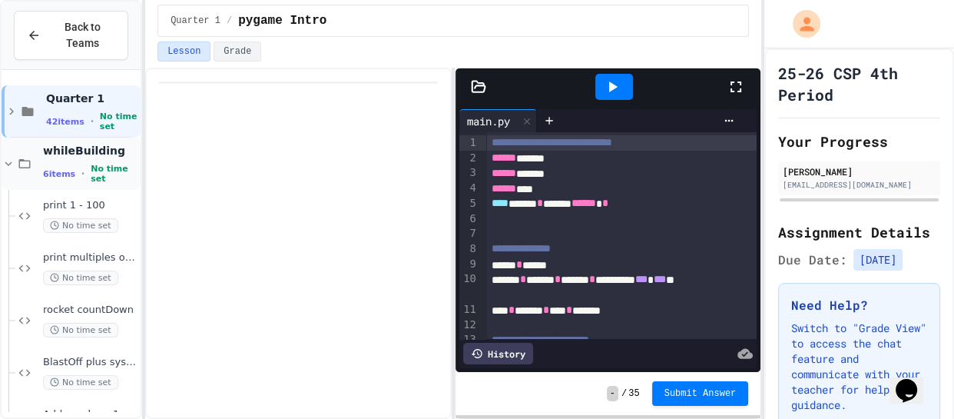
click at [25, 163] on icon at bounding box center [24, 164] width 18 height 14
click at [67, 294] on div "6.2. While: Least divisor No time set" at bounding box center [77, 320] width 125 height 52
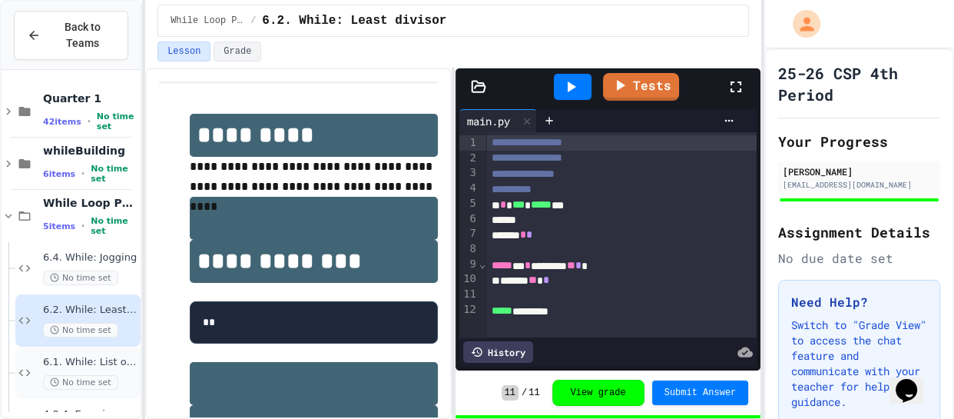
click at [114, 353] on div "6.1. While: List of squares No time set" at bounding box center [77, 373] width 125 height 52
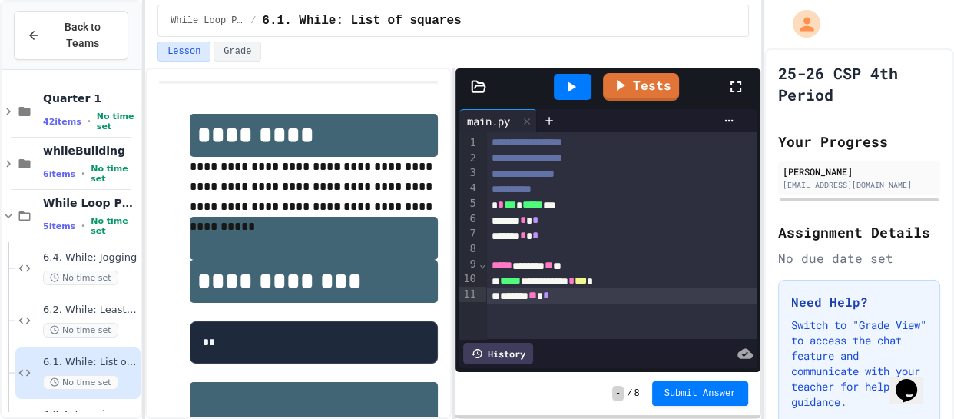
click at [601, 291] on div "****** ** *" at bounding box center [621, 295] width 271 height 15
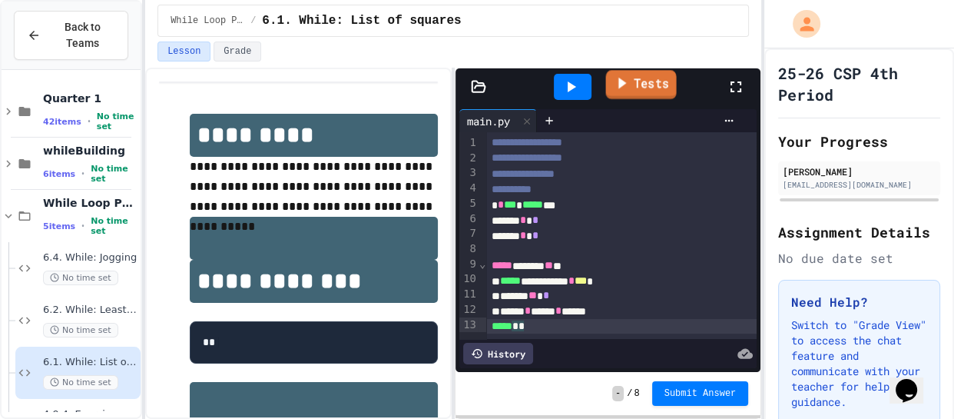
click at [609, 86] on link "Tests" at bounding box center [641, 84] width 71 height 29
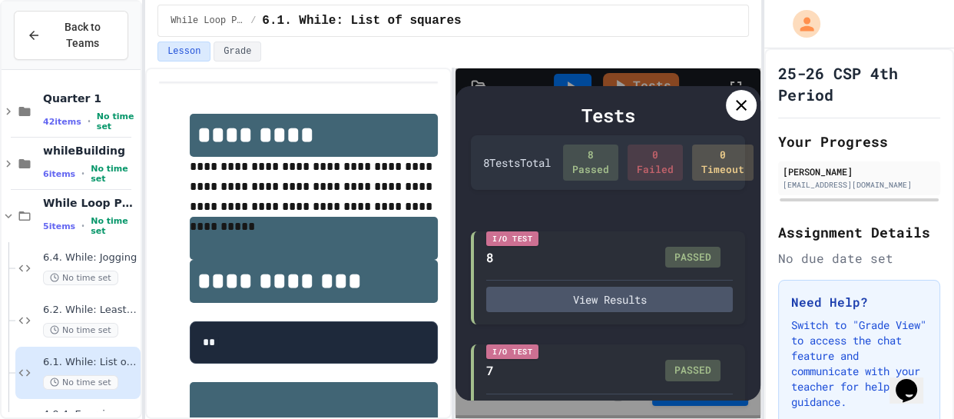
click at [742, 101] on icon at bounding box center [741, 105] width 18 height 18
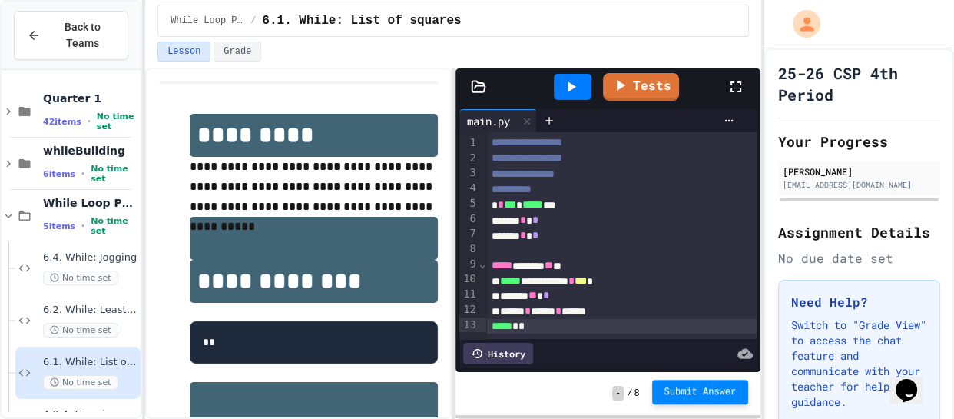
click at [681, 386] on span "Submit Answer" at bounding box center [701, 392] width 72 height 12
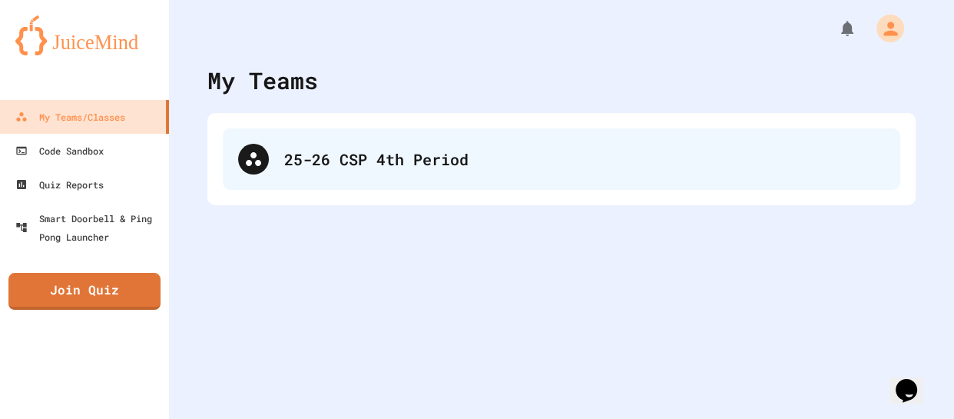
click at [287, 183] on div "25-26 CSP 4th Period" at bounding box center [562, 158] width 678 height 61
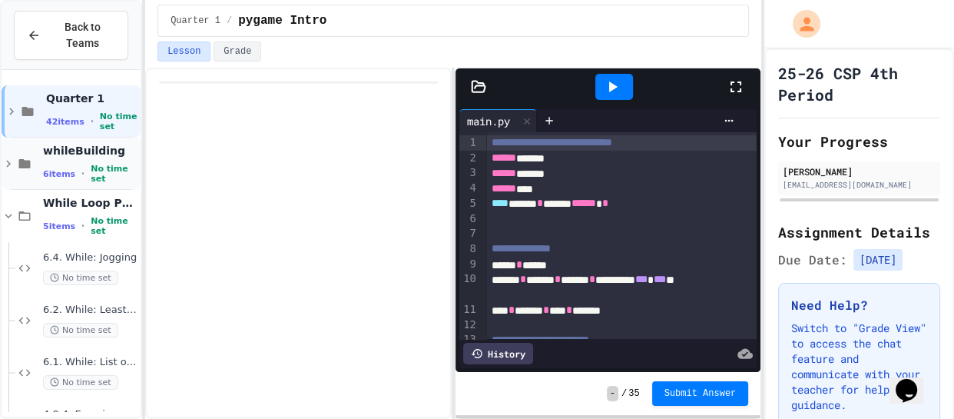
click at [10, 164] on icon at bounding box center [9, 164] width 14 height 14
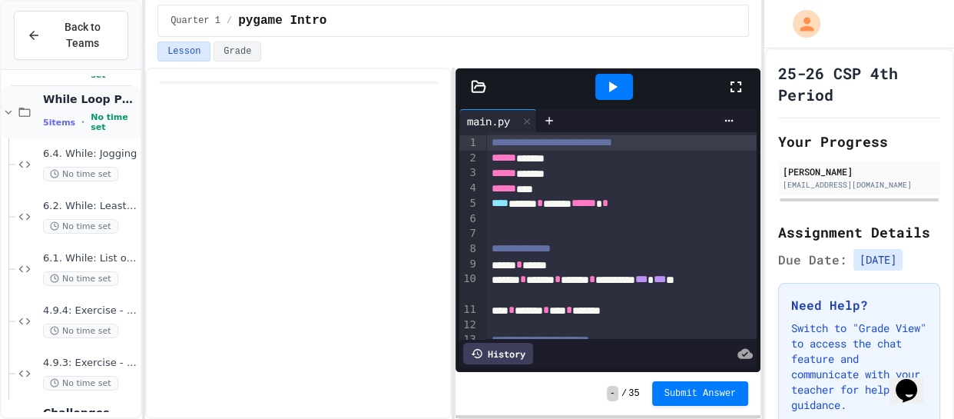
scroll to position [105, 0]
click at [58, 191] on div "6.2. While: Least divisor No time set" at bounding box center [77, 216] width 125 height 52
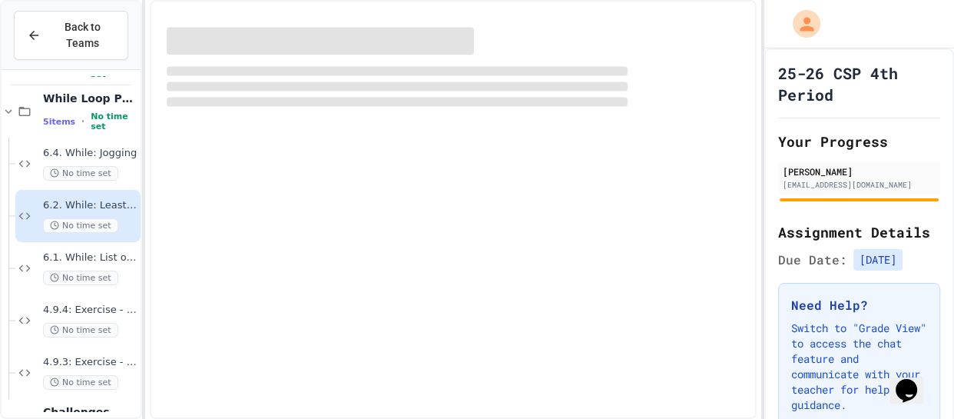
click at [78, 252] on span "6.1. While: List of squares" at bounding box center [90, 257] width 95 height 13
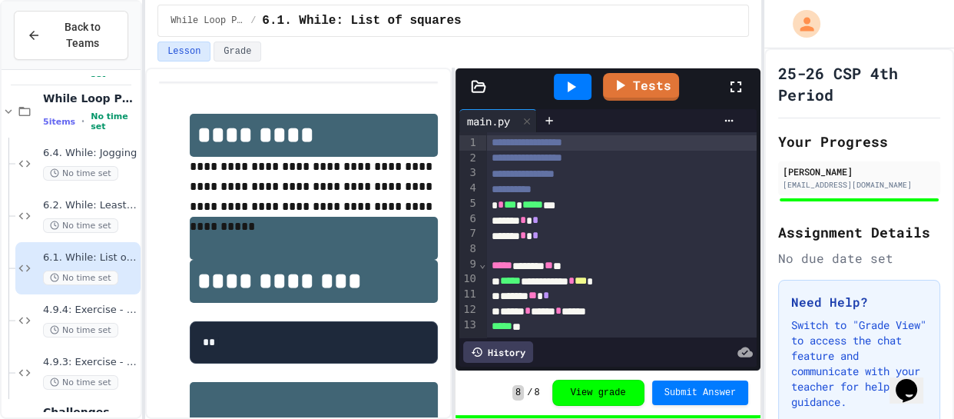
click at [78, 252] on span "6.1. While: List of squares" at bounding box center [90, 257] width 95 height 13
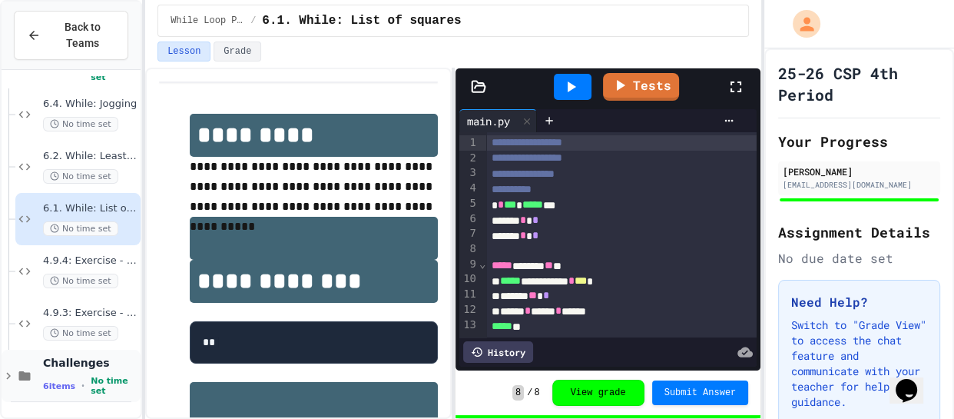
click at [62, 383] on span "6 items" at bounding box center [59, 386] width 32 height 10
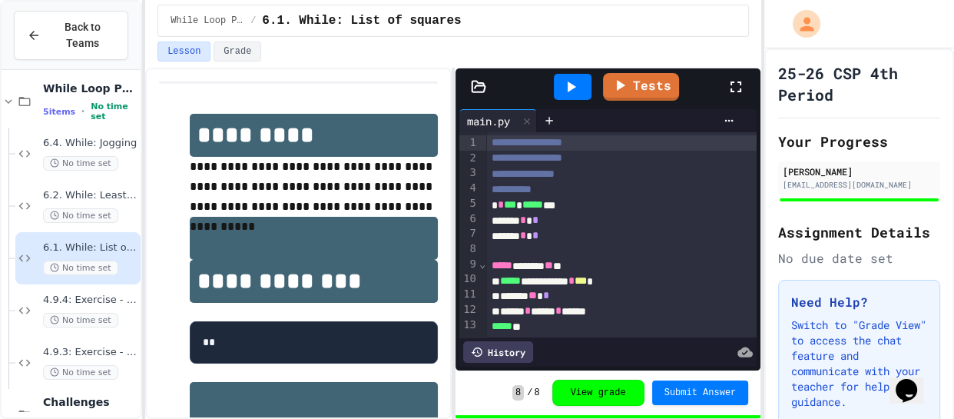
scroll to position [110, 0]
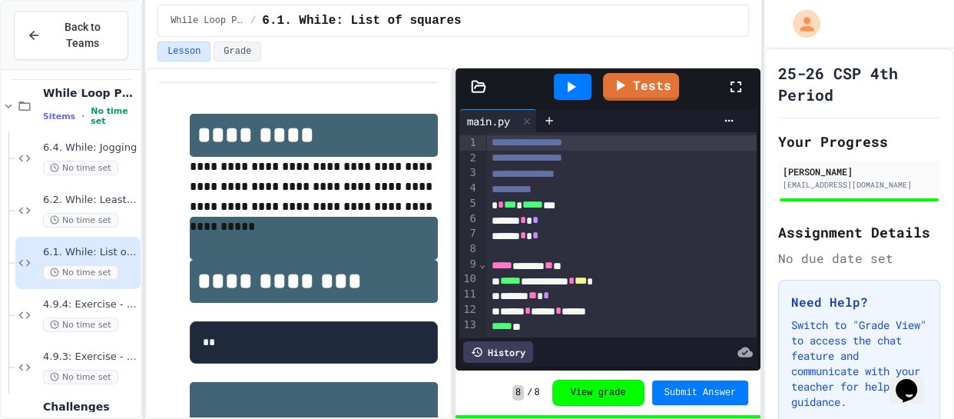
click at [727, 82] on icon at bounding box center [736, 87] width 18 height 18
